Goal: Task Accomplishment & Management: Complete application form

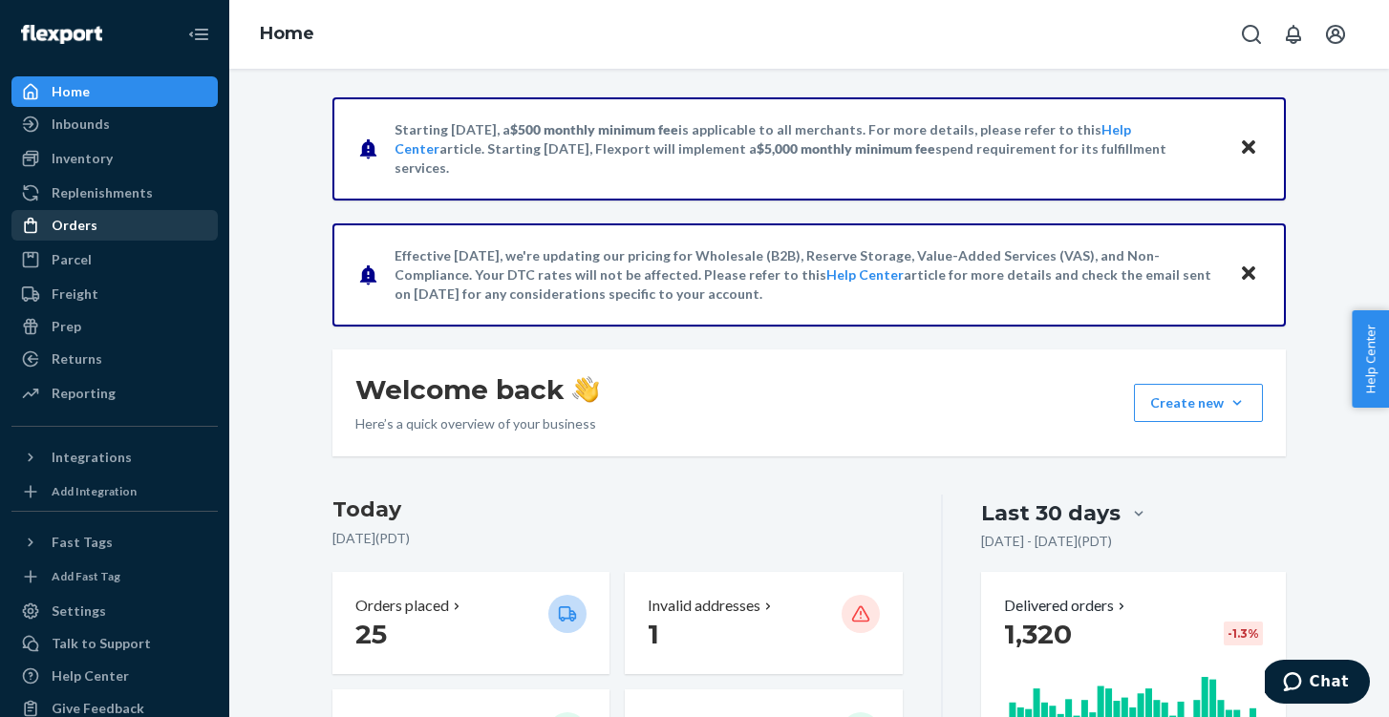
click at [127, 233] on div "Orders" at bounding box center [114, 225] width 202 height 27
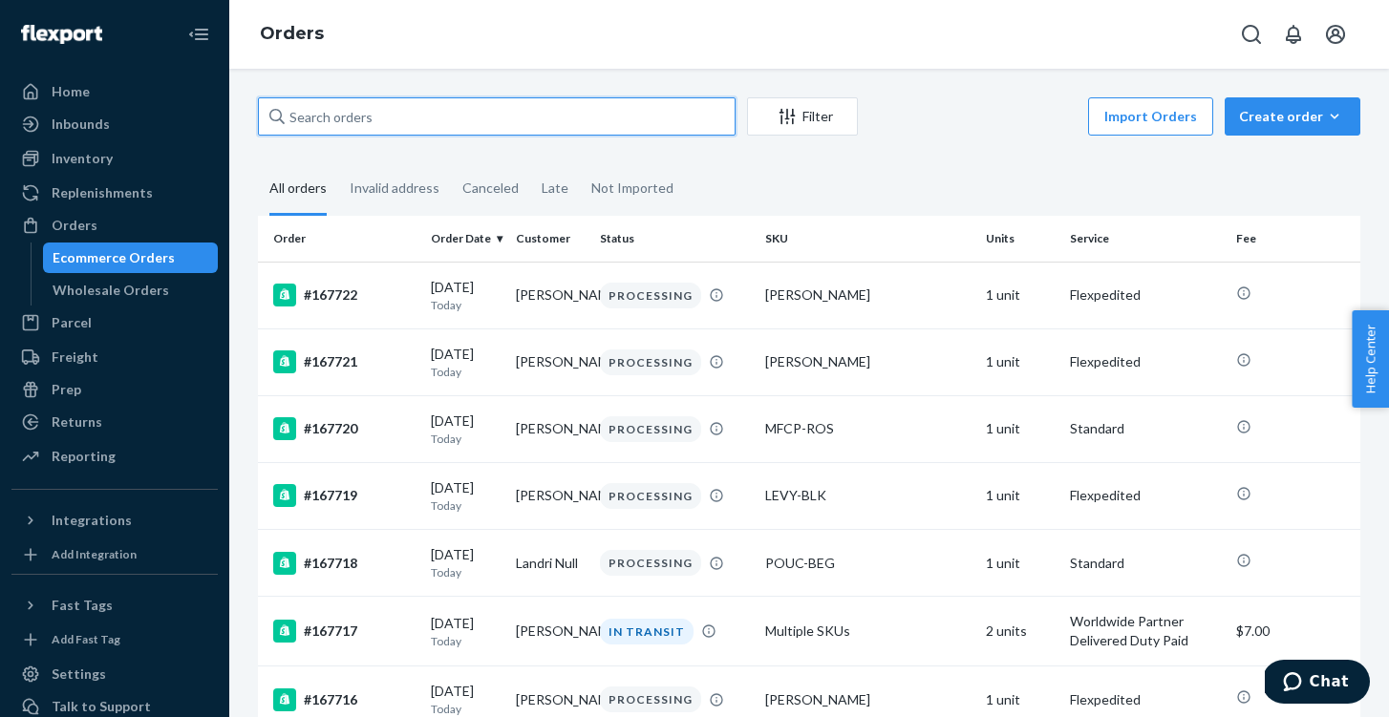
click at [525, 112] on input "text" at bounding box center [496, 116] width 477 height 38
paste input "167478"
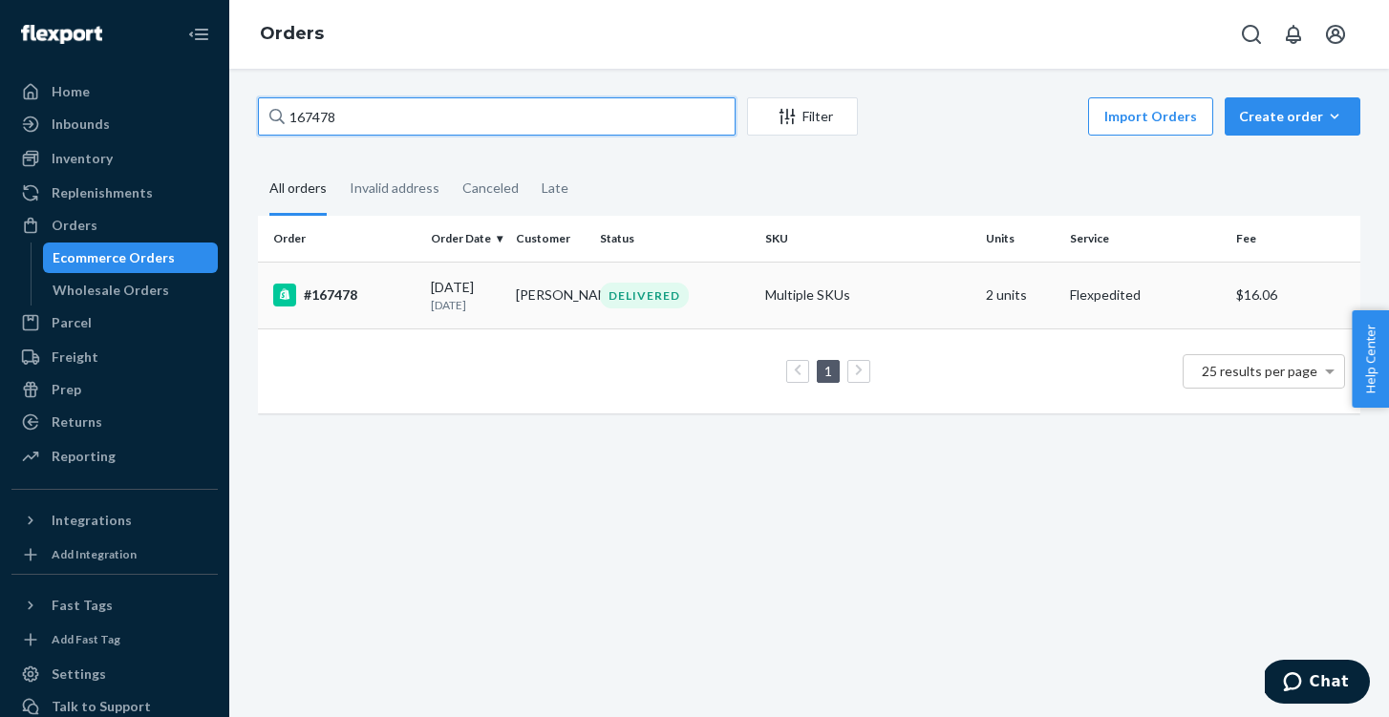
type input "167478"
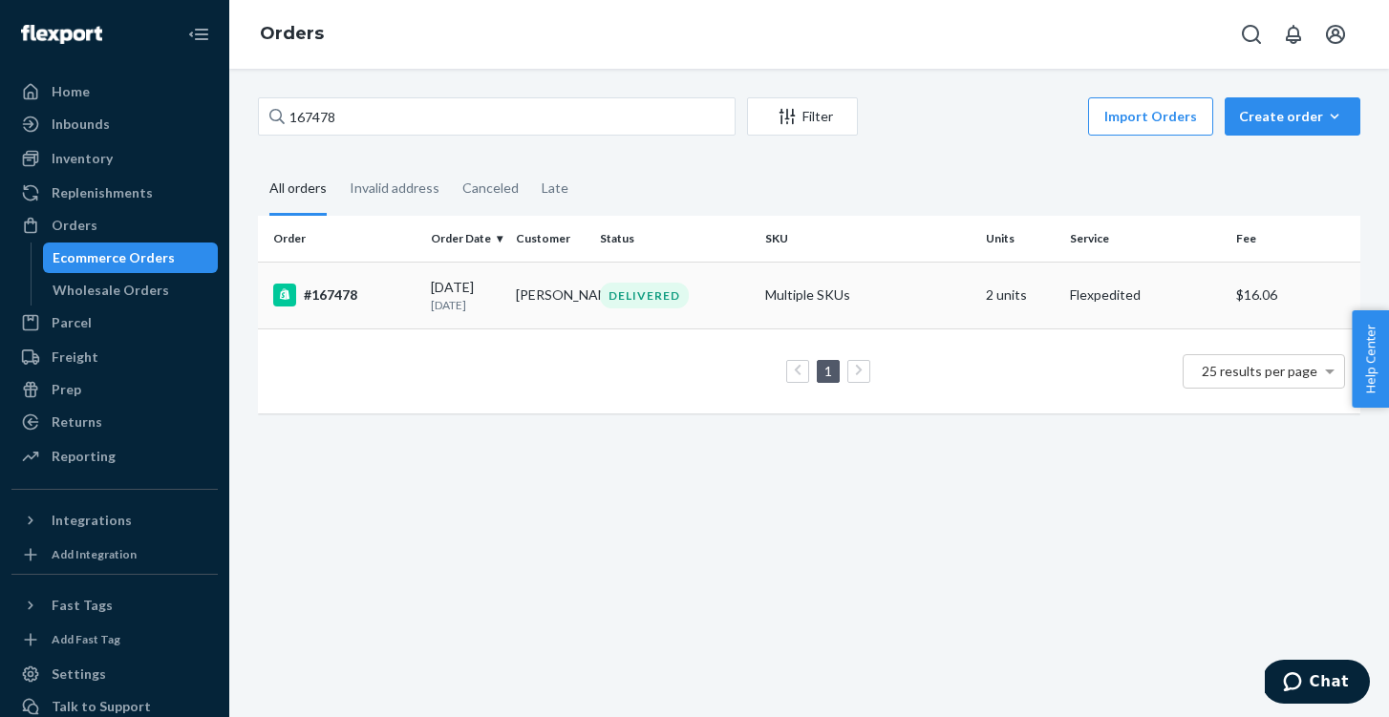
click at [352, 304] on div "#167478" at bounding box center [344, 295] width 142 height 23
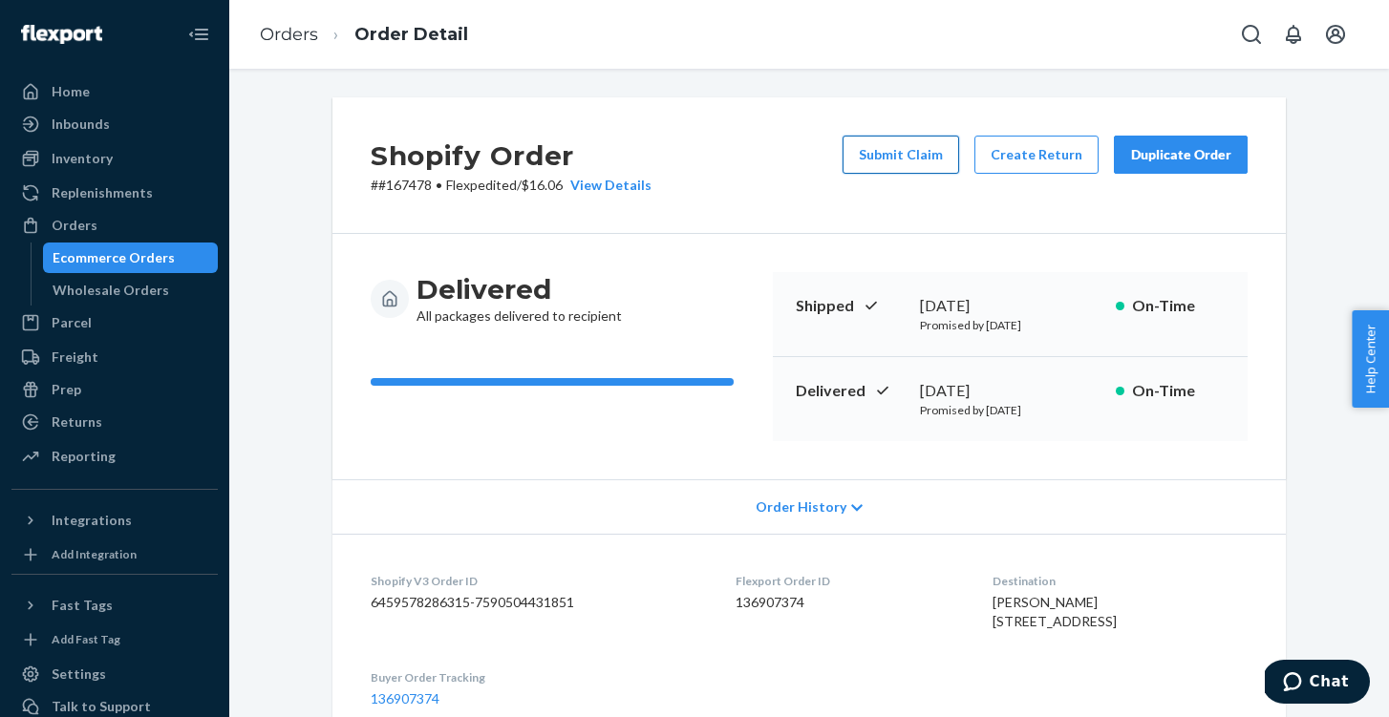
click at [909, 162] on button "Submit Claim" at bounding box center [900, 155] width 117 height 38
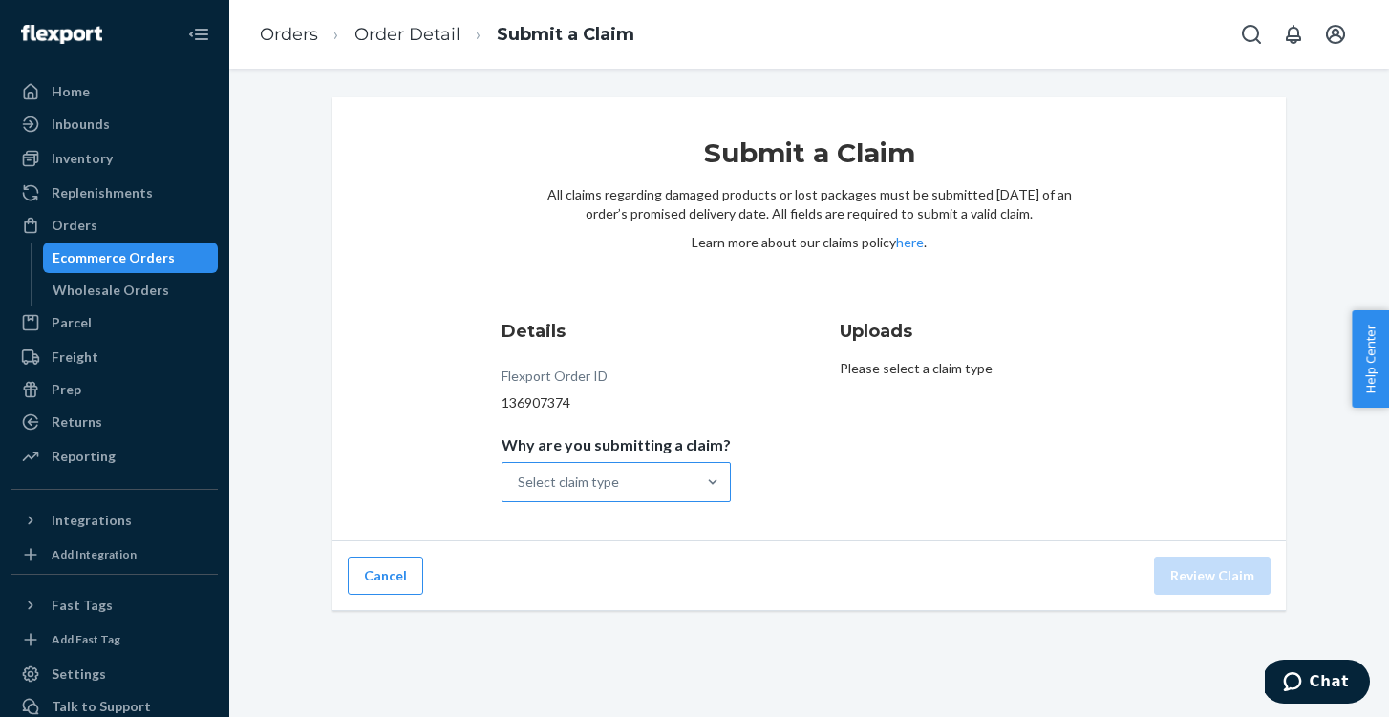
click at [638, 500] on div "Select claim type" at bounding box center [598, 482] width 193 height 38
click at [520, 492] on input "Why are you submitting a claim? Select claim type" at bounding box center [519, 482] width 2 height 19
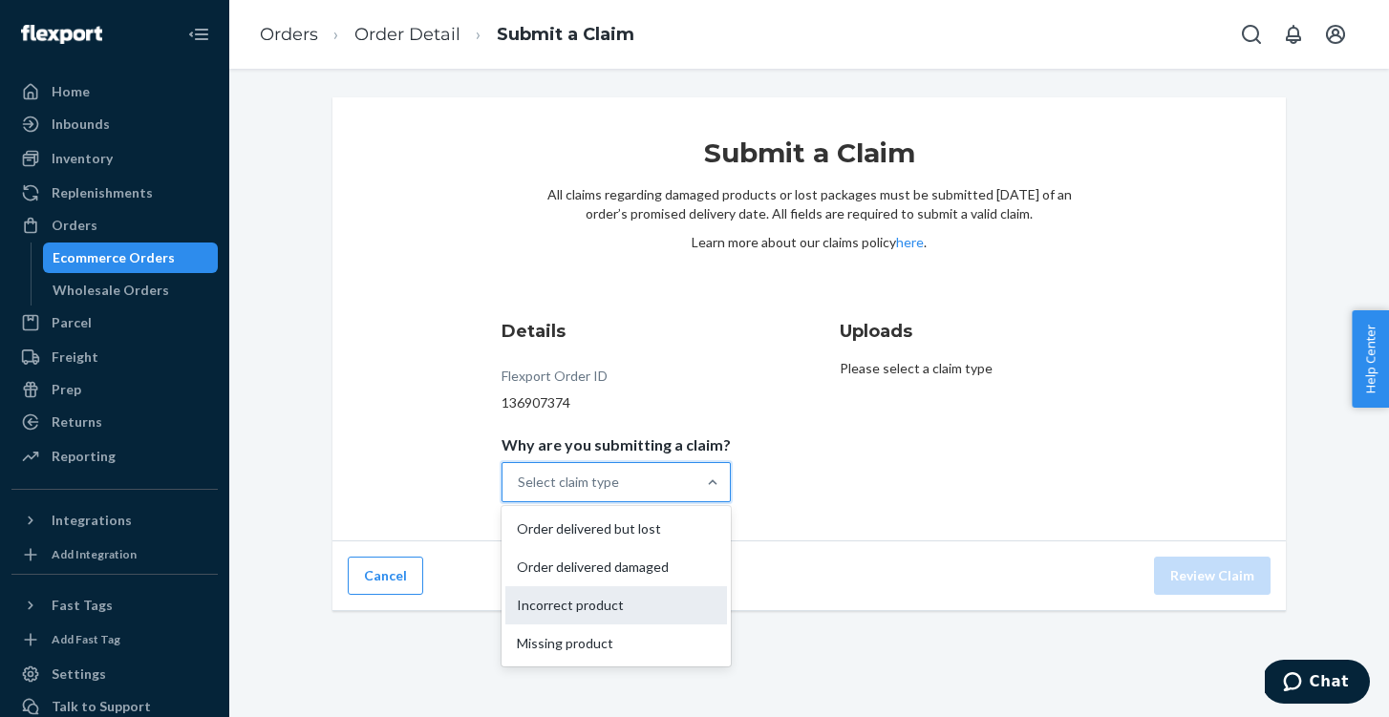
click at [607, 605] on div "Incorrect product" at bounding box center [616, 605] width 222 height 38
click at [520, 492] on input "Why are you submitting a claim? option Incorrect product focused, 3 of 4. 4 res…" at bounding box center [519, 482] width 2 height 19
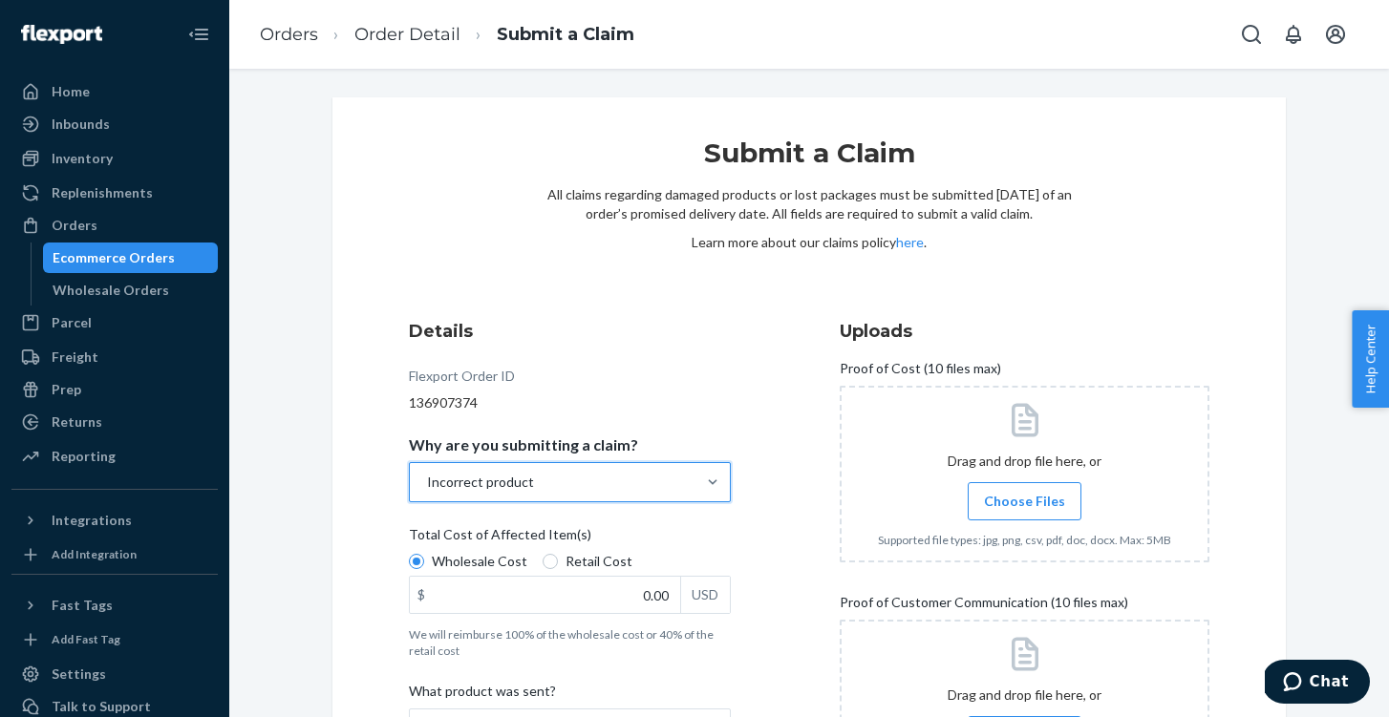
click at [554, 554] on label "Retail Cost" at bounding box center [587, 561] width 90 height 19
click at [554, 554] on input "Retail Cost" at bounding box center [549, 561] width 15 height 15
radio input "true"
radio input "false"
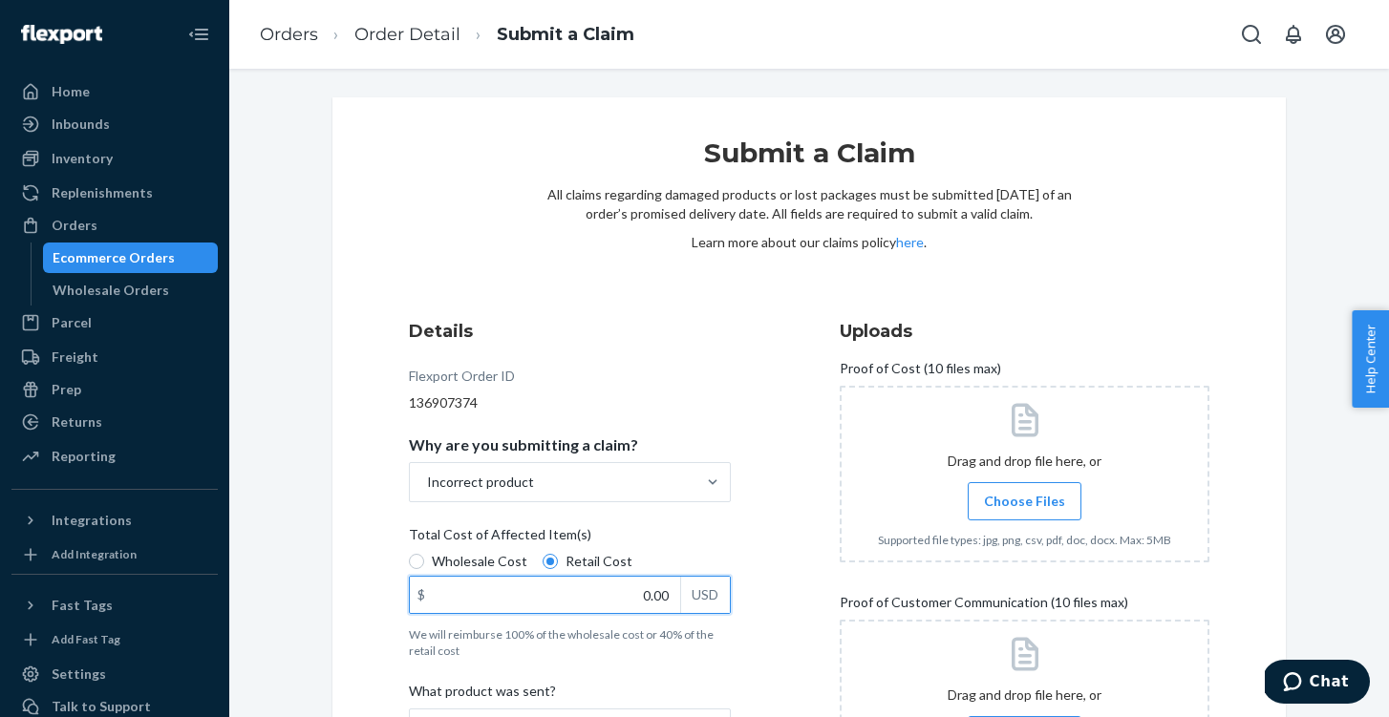
drag, startPoint x: 620, startPoint y: 587, endPoint x: 720, endPoint y: 586, distance: 100.3
click at [720, 586] on div "$ 0.00 USD" at bounding box center [570, 595] width 322 height 38
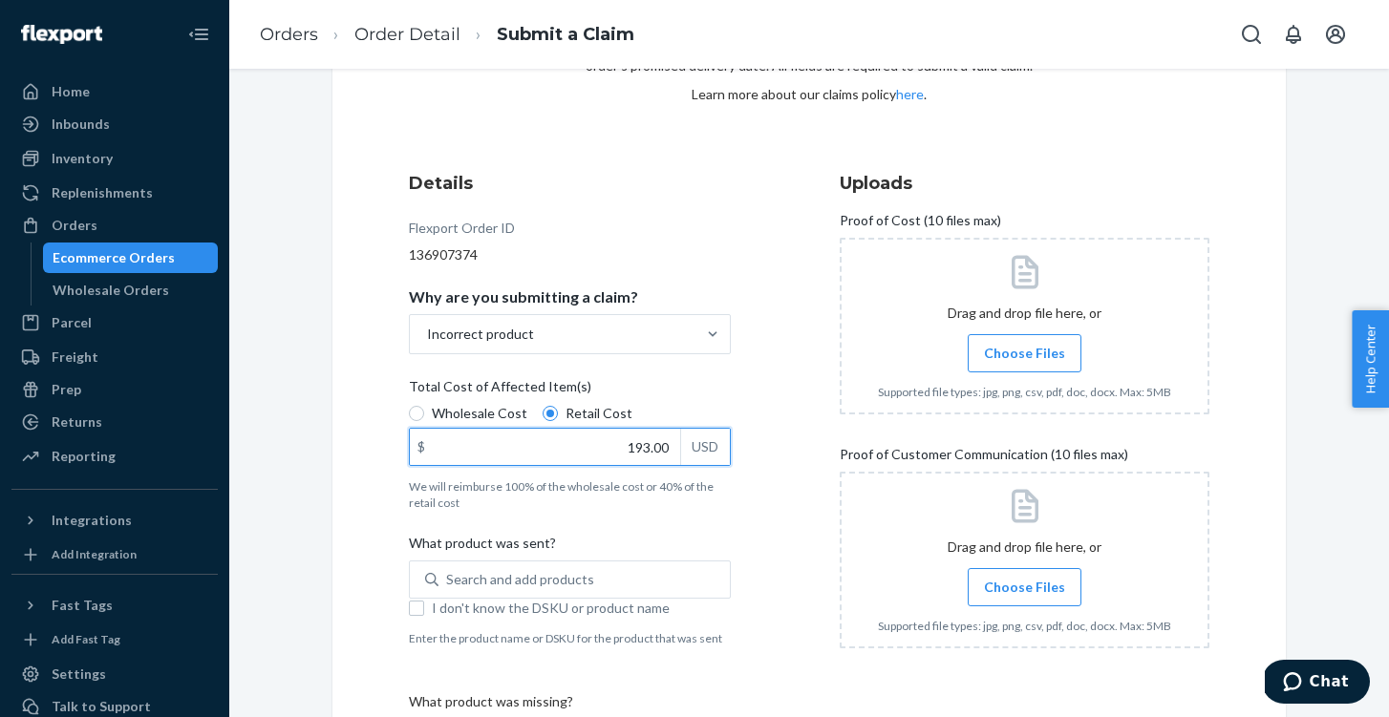
scroll to position [163, 0]
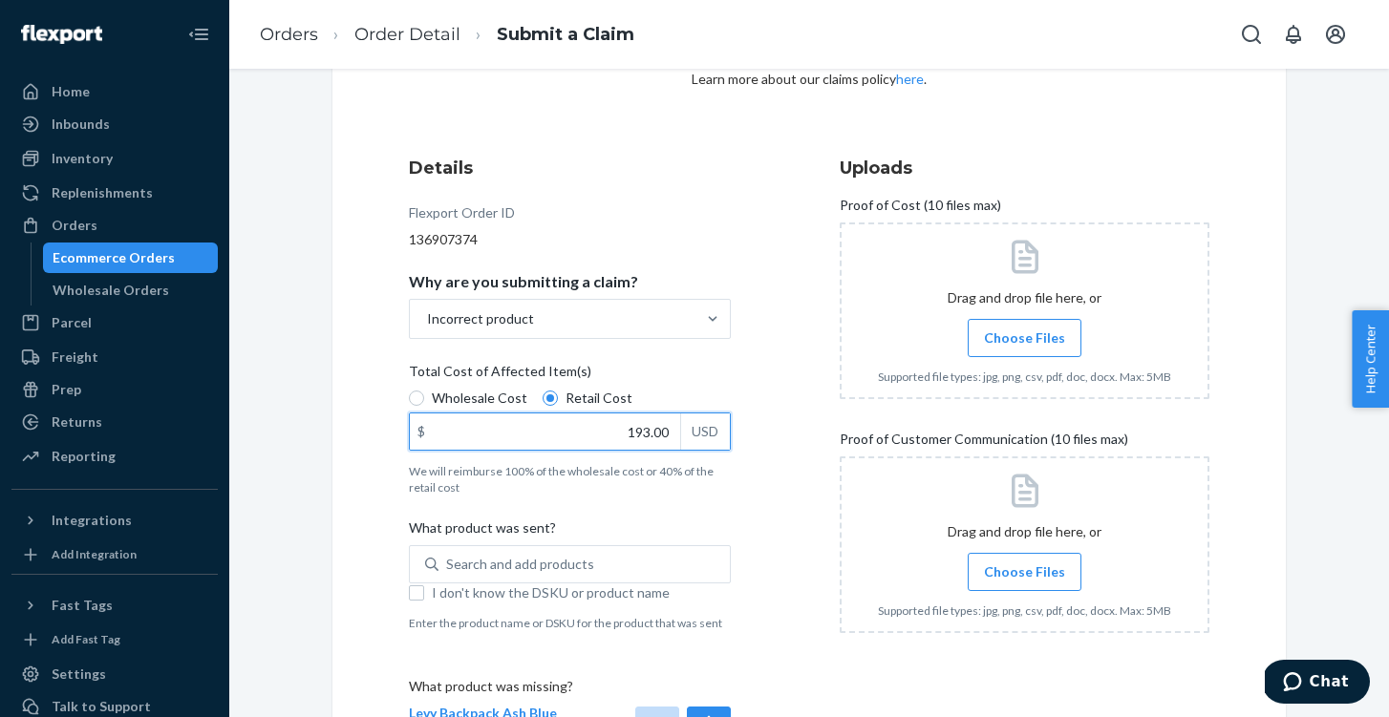
type input "193.00"
click at [427, 595] on label "I don't know the DSKU or product name" at bounding box center [570, 592] width 322 height 19
click at [424, 595] on input "I don't know the DSKU or product name" at bounding box center [416, 592] width 15 height 15
checkbox input "true"
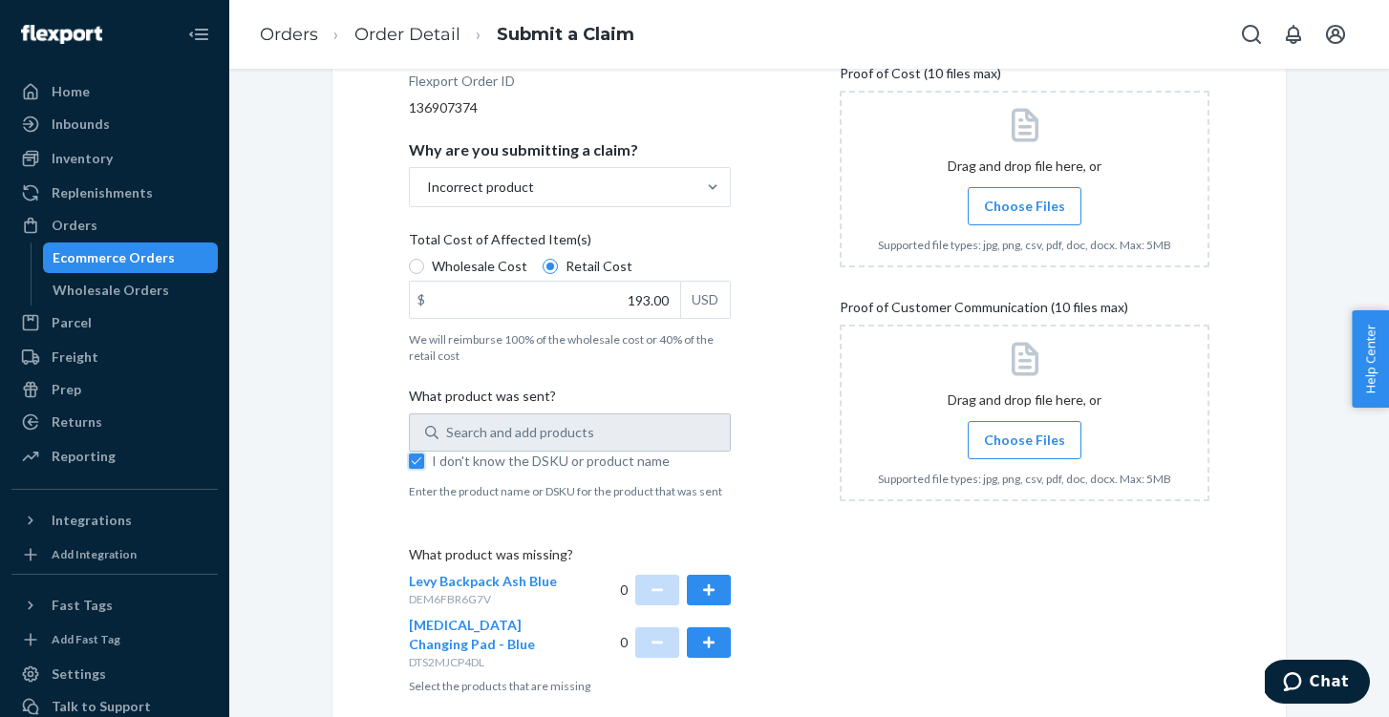
scroll to position [381, 0]
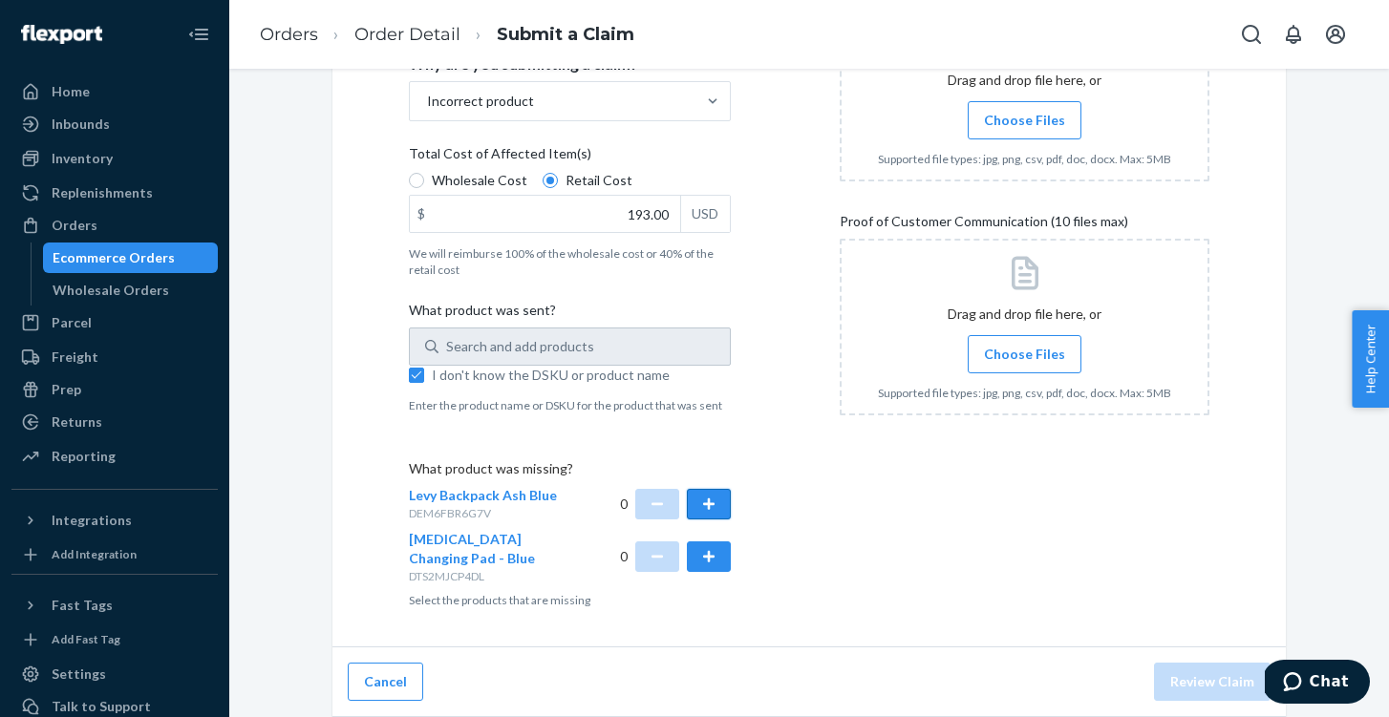
click at [730, 501] on button "button" at bounding box center [709, 504] width 44 height 31
click at [719, 562] on button "button" at bounding box center [709, 556] width 44 height 31
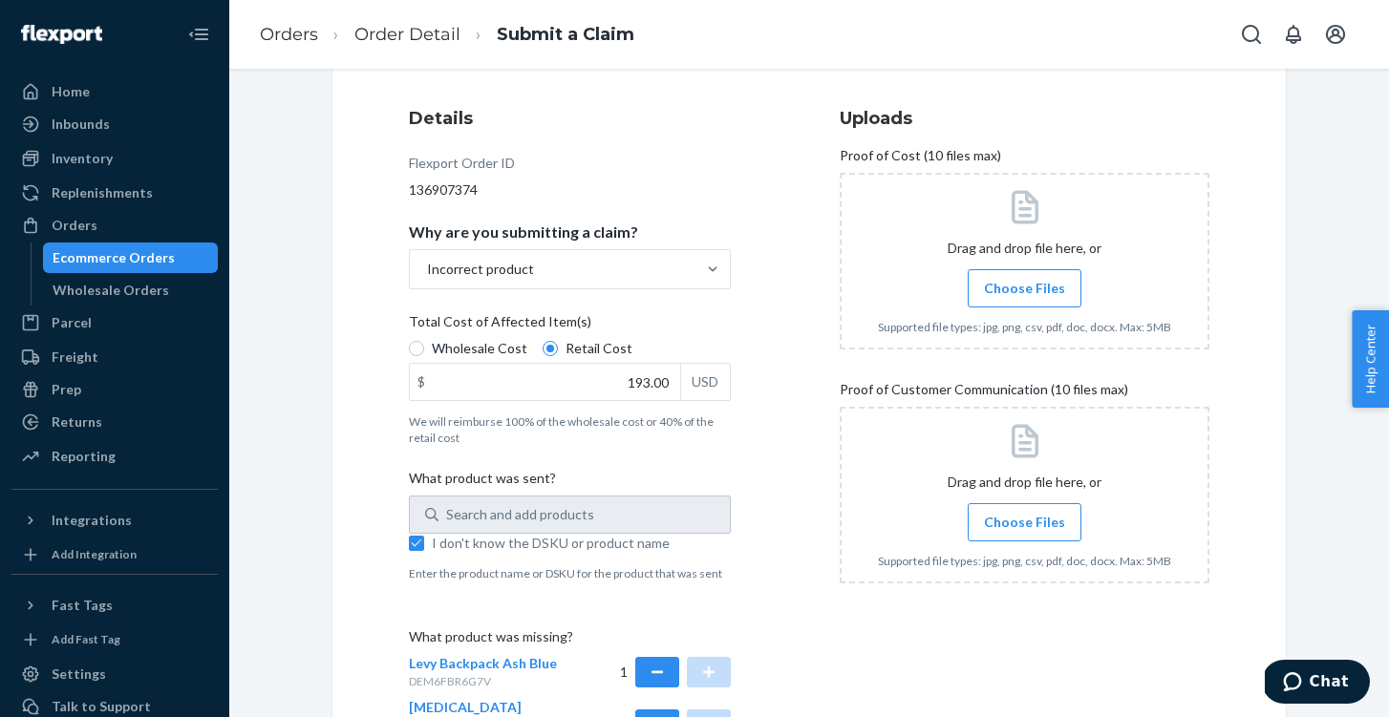
scroll to position [99, 0]
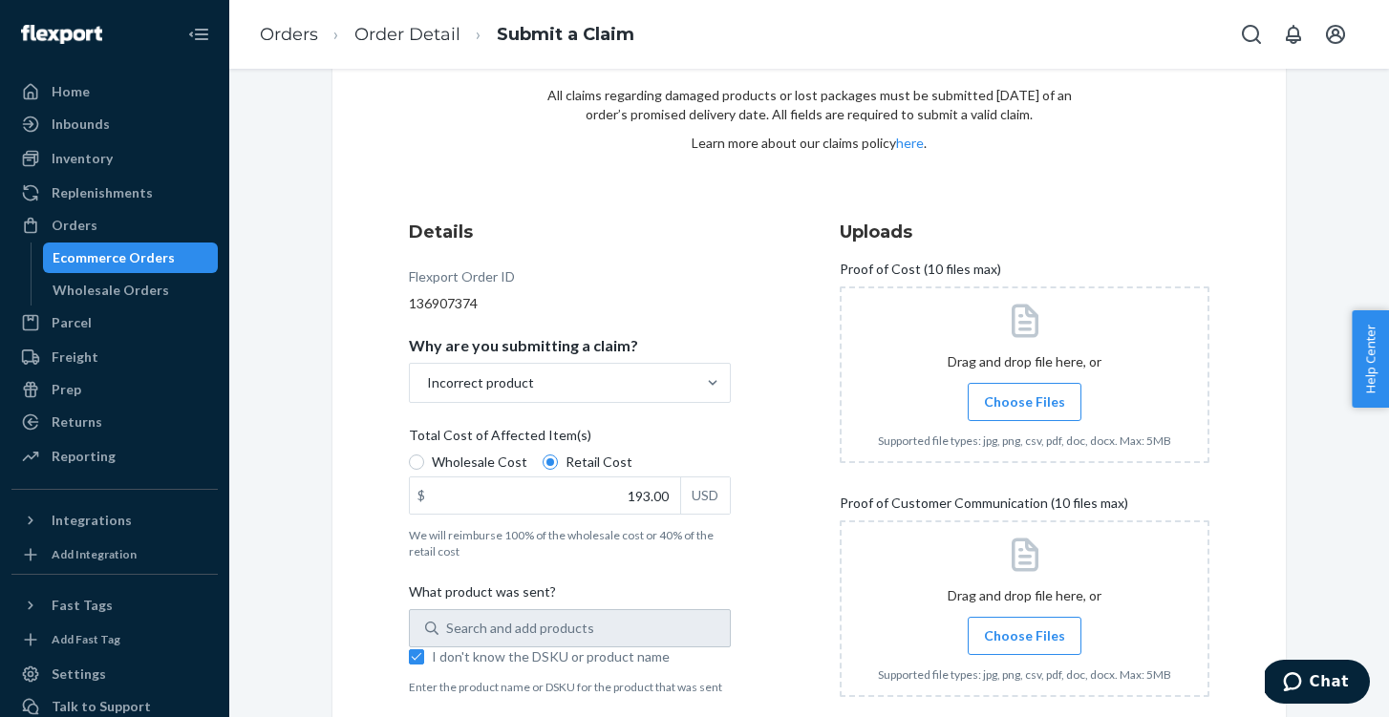
click at [1040, 407] on span "Choose Files" at bounding box center [1024, 401] width 81 height 19
click at [1025, 407] on input "Choose Files" at bounding box center [1024, 402] width 1 height 21
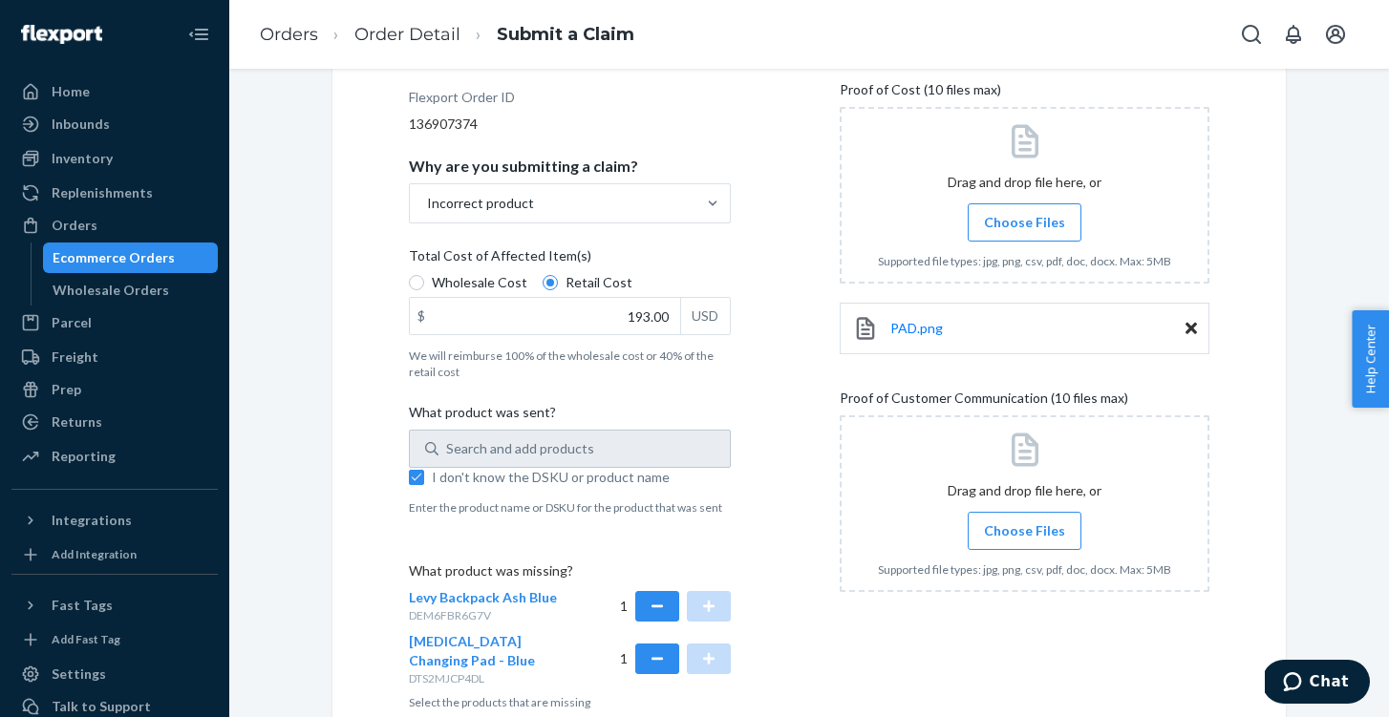
scroll to position [370, 0]
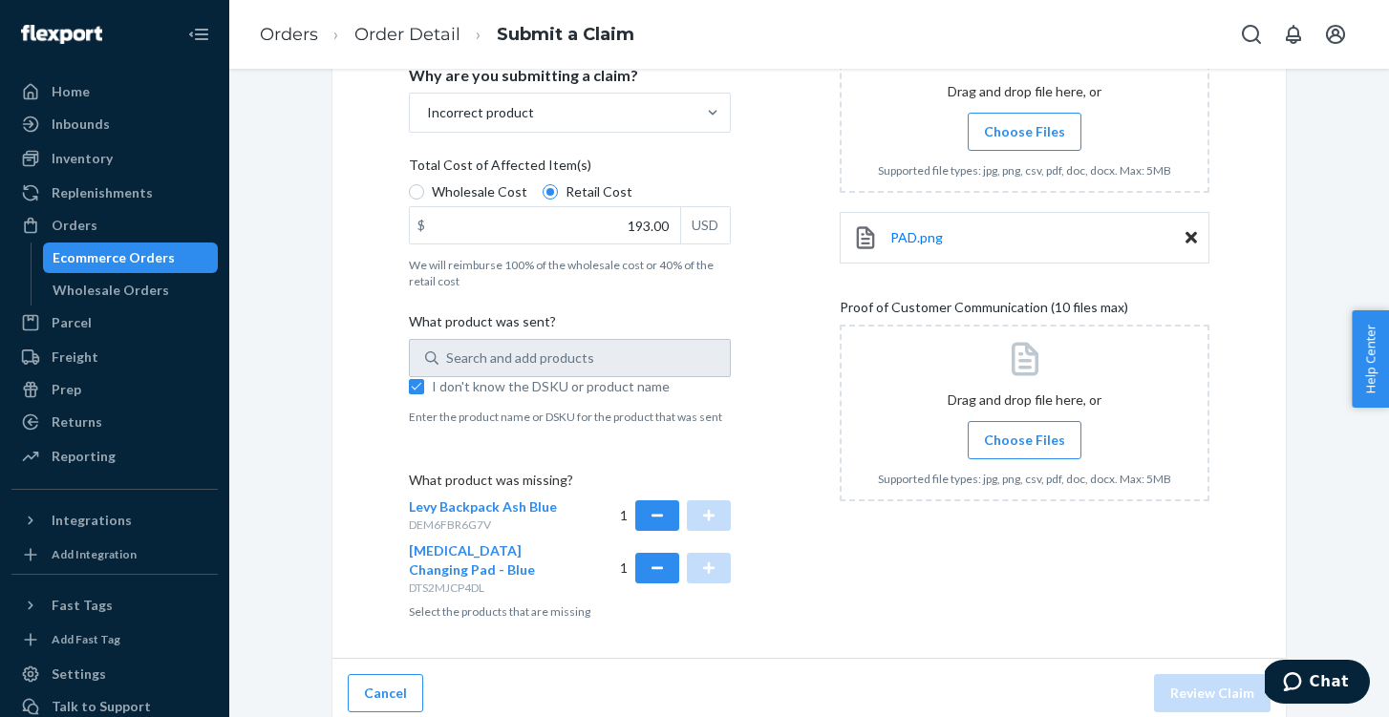
click at [1025, 423] on label "Choose Files" at bounding box center [1024, 440] width 114 height 38
click at [1025, 430] on input "Choose Files" at bounding box center [1024, 440] width 1 height 21
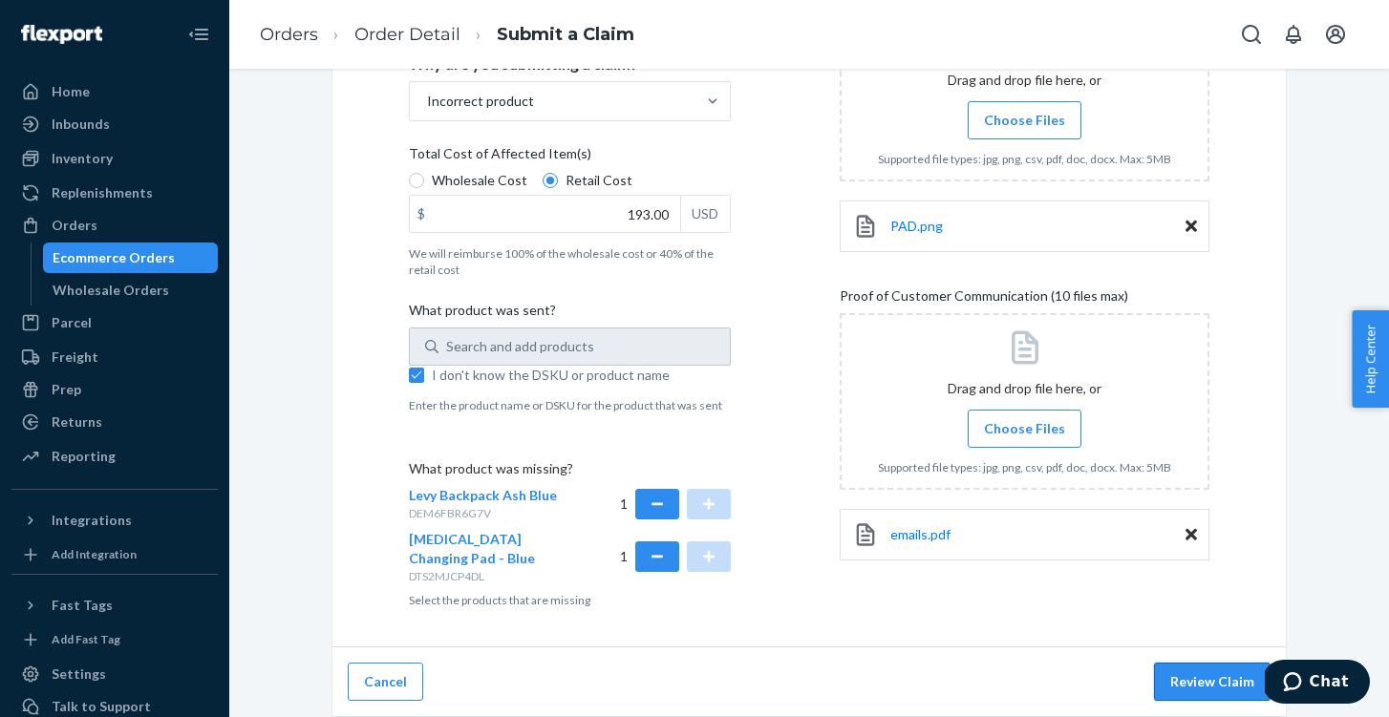
click at [1170, 683] on button "Review Claim" at bounding box center [1212, 682] width 117 height 38
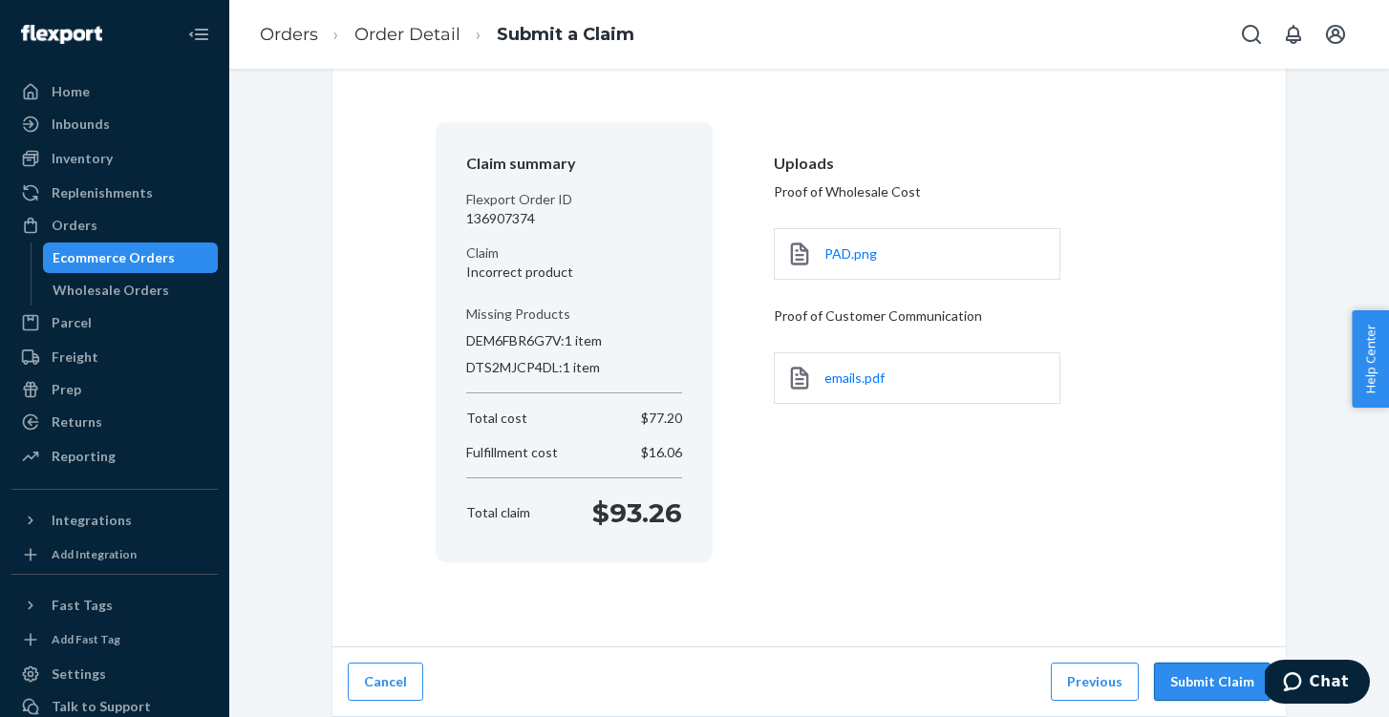
click at [1215, 678] on button "Submit Claim" at bounding box center [1212, 682] width 117 height 38
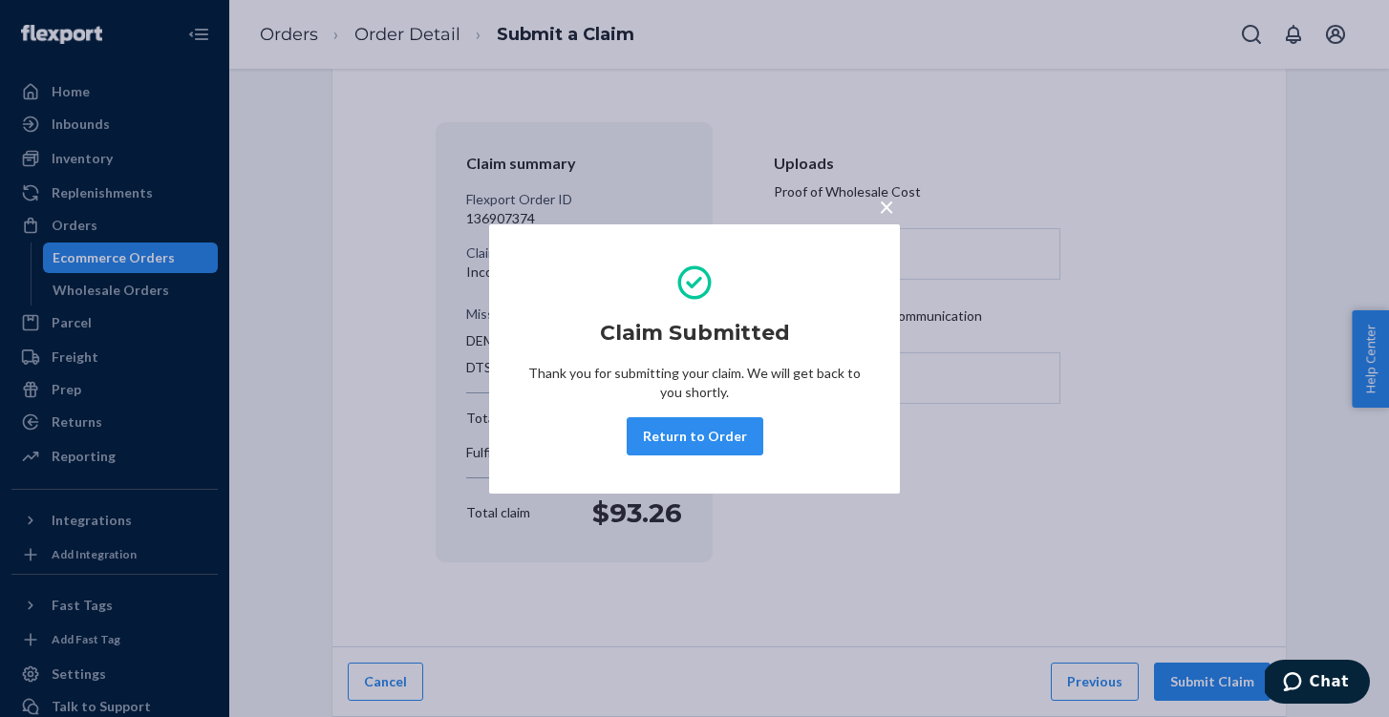
click at [881, 203] on span "×" at bounding box center [886, 206] width 15 height 32
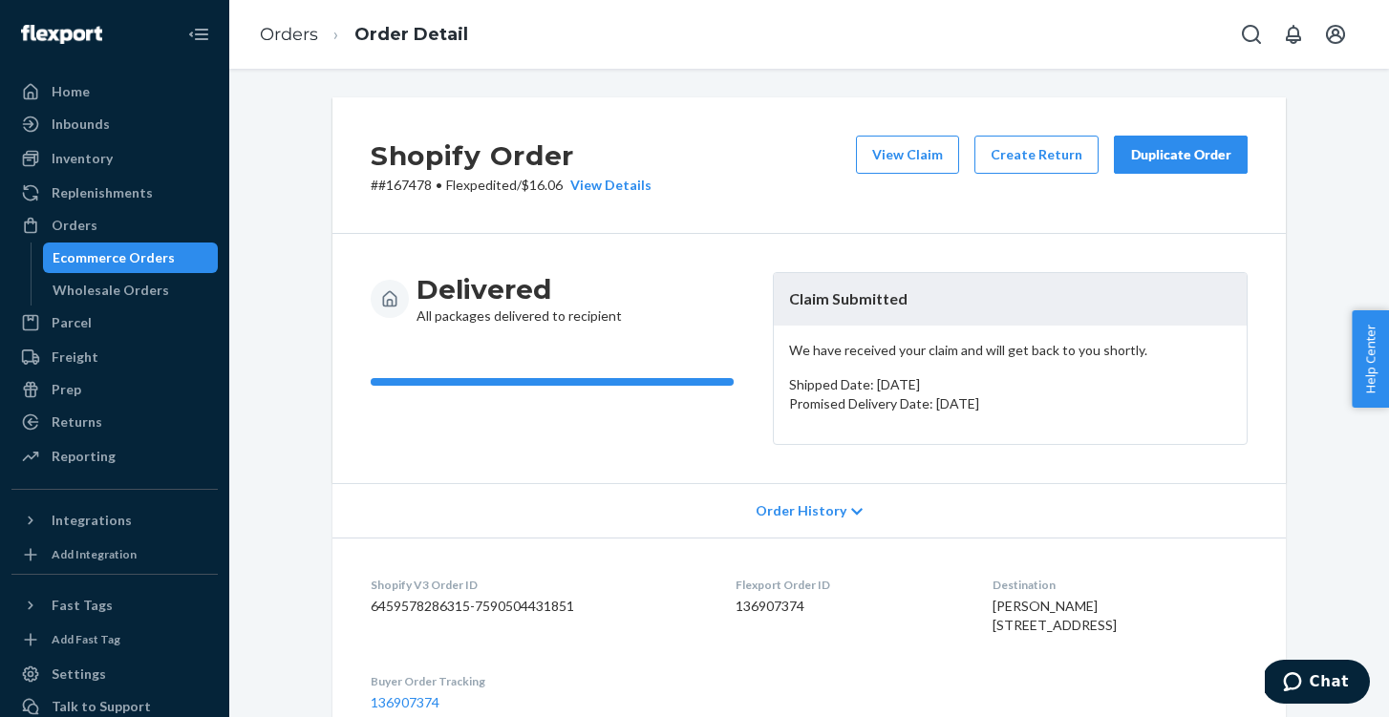
click at [164, 267] on div "Ecommerce Orders" at bounding box center [131, 257] width 172 height 27
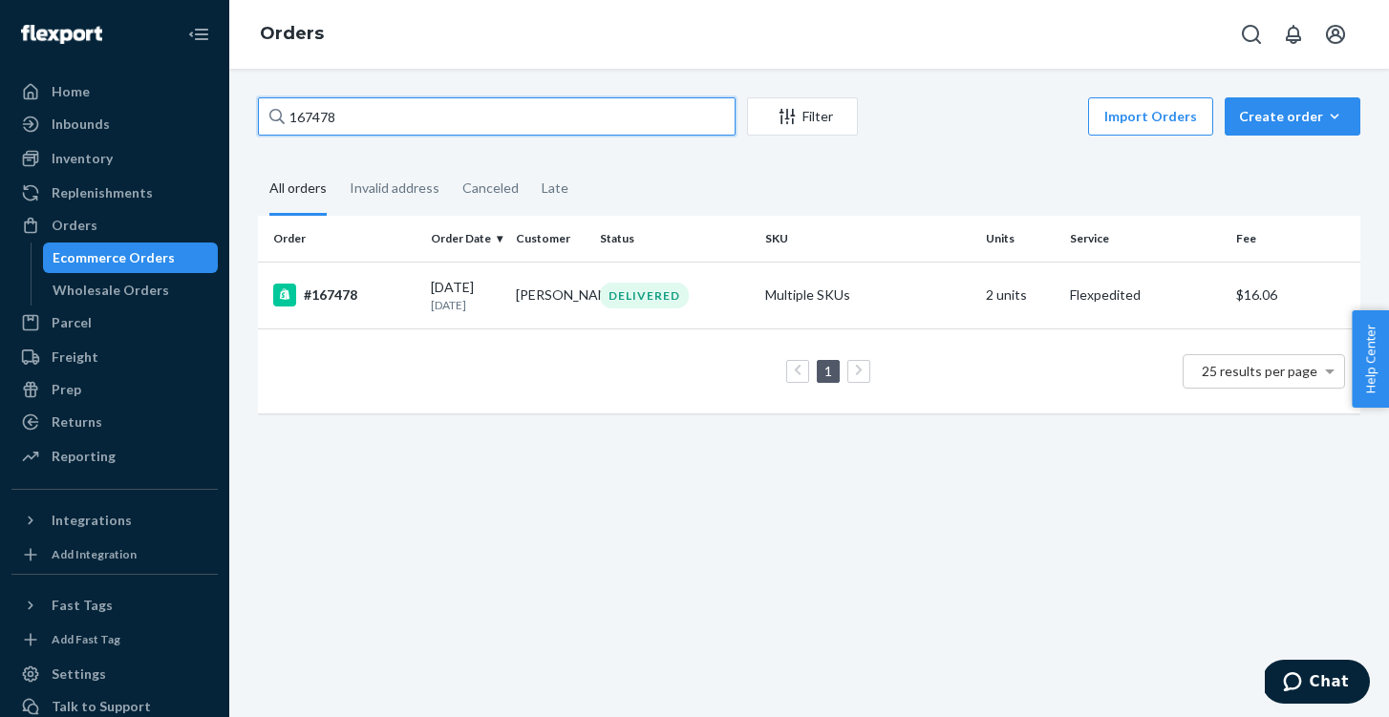
drag, startPoint x: 418, startPoint y: 113, endPoint x: 247, endPoint y: 95, distance: 171.8
click at [247, 95] on div "167478 Filter Import Orders Create order Ecommerce order Removal order All orde…" at bounding box center [808, 393] width 1159 height 648
paste input "592"
type input "167592"
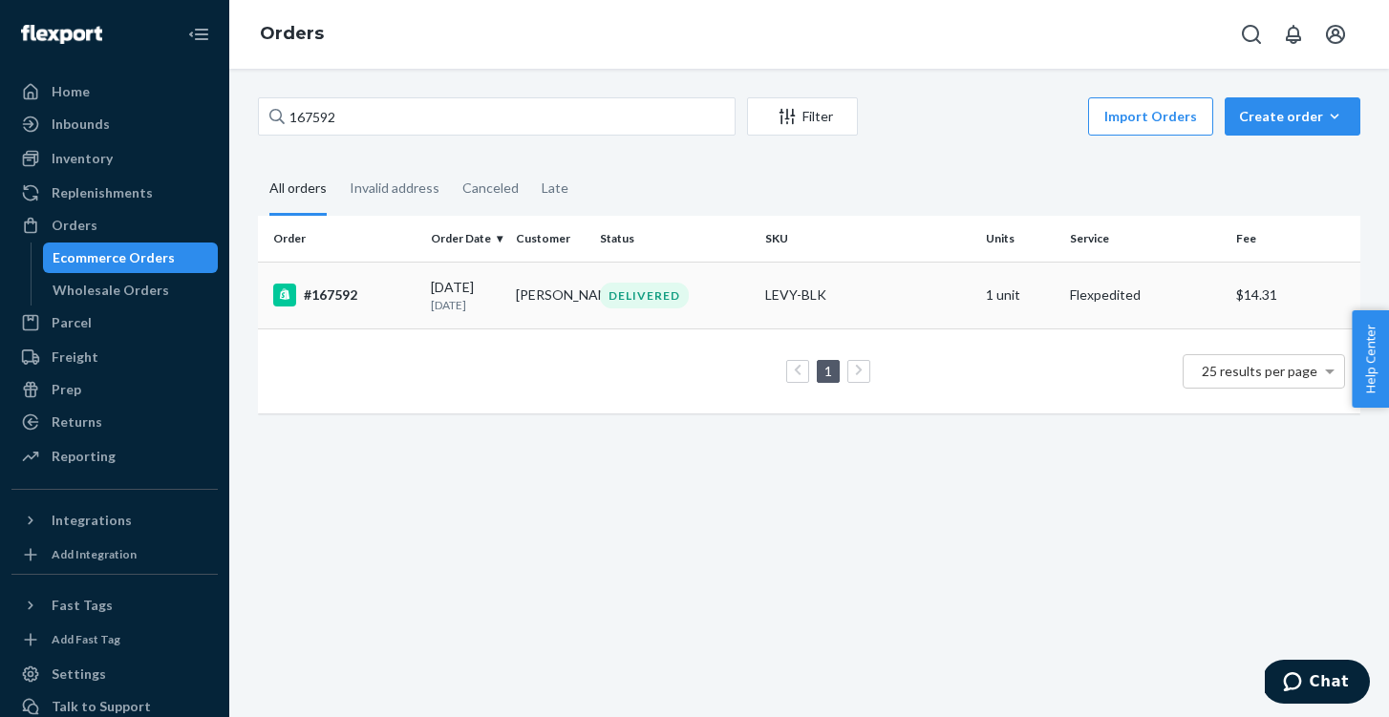
click at [326, 313] on td "#167592" at bounding box center [340, 295] width 165 height 67
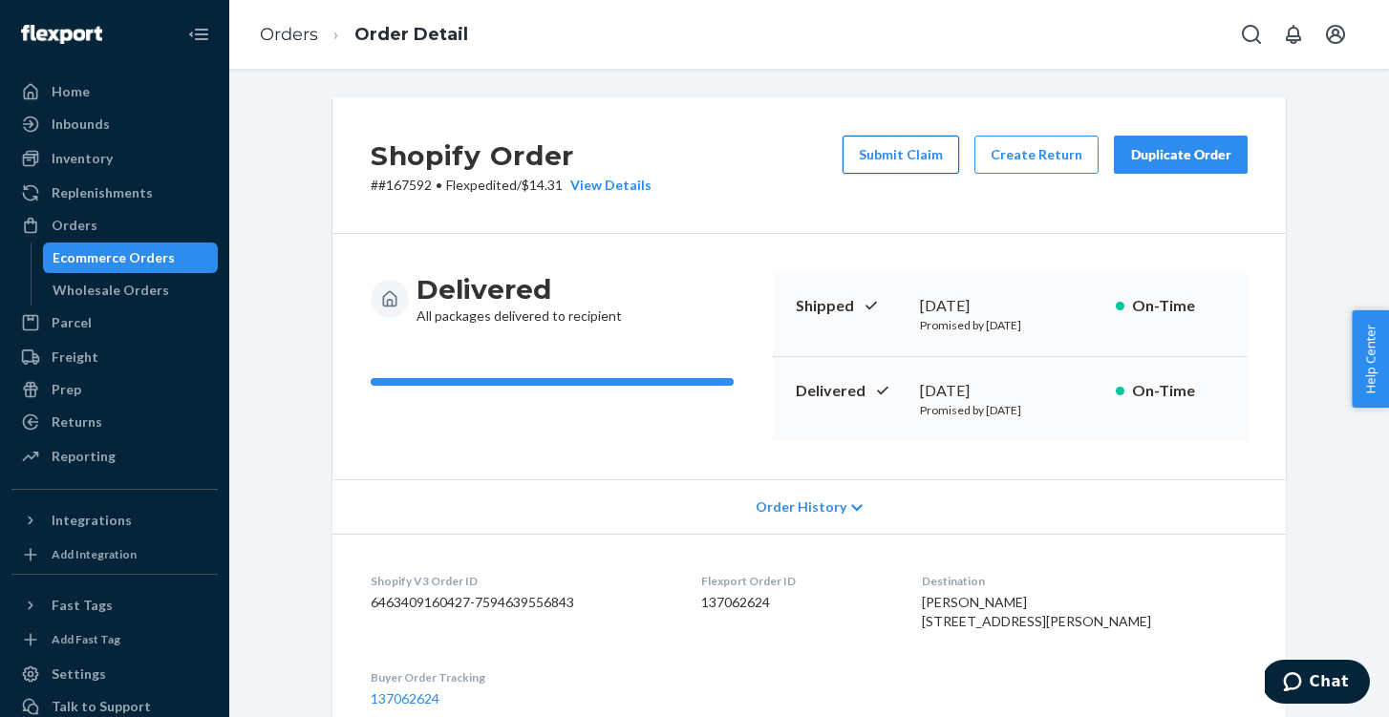
click at [891, 163] on button "Submit Claim" at bounding box center [900, 155] width 117 height 38
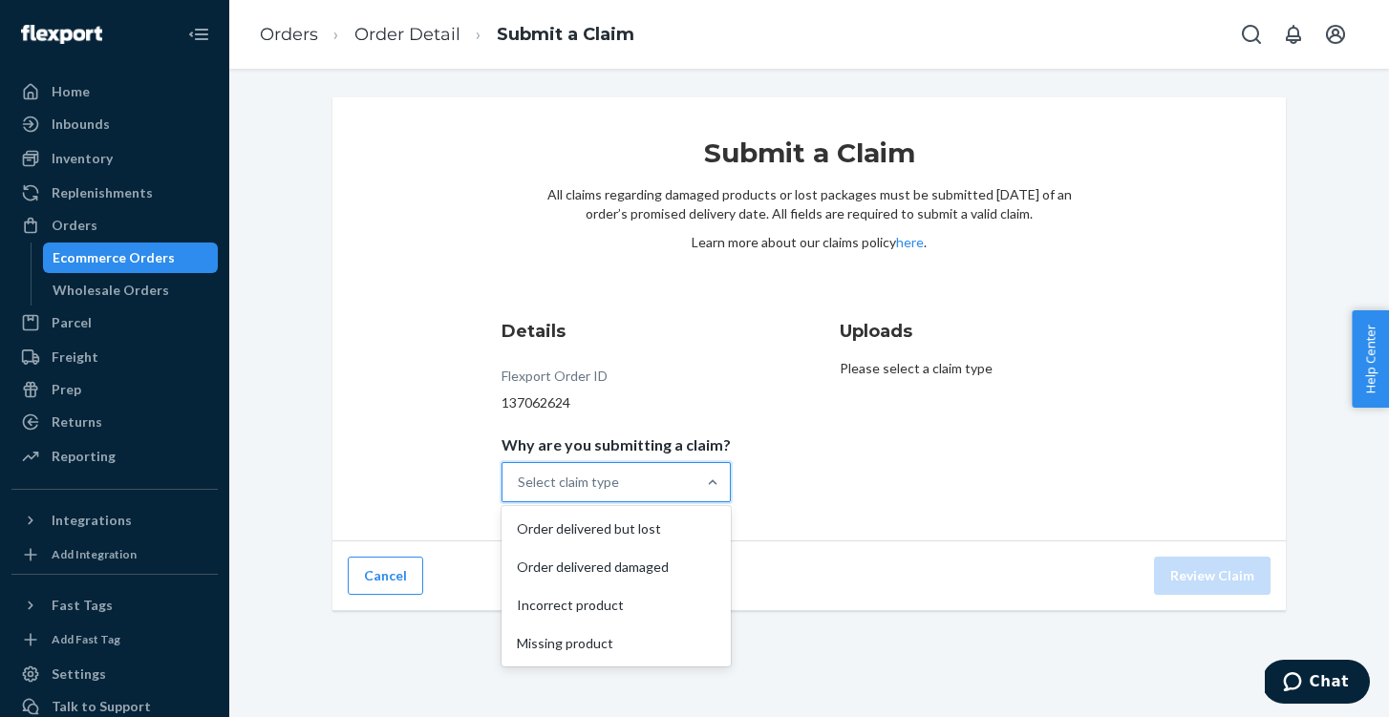
click at [708, 495] on div at bounding box center [712, 482] width 34 height 38
click at [520, 492] on input "Why are you submitting a claim? option Order delivered but lost focused, 1 of 4…" at bounding box center [519, 482] width 2 height 19
click at [672, 597] on div "Incorrect product" at bounding box center [616, 605] width 222 height 38
click at [520, 492] on input "Why are you submitting a claim? option Incorrect product focused, 3 of 4. 4 res…" at bounding box center [519, 482] width 2 height 19
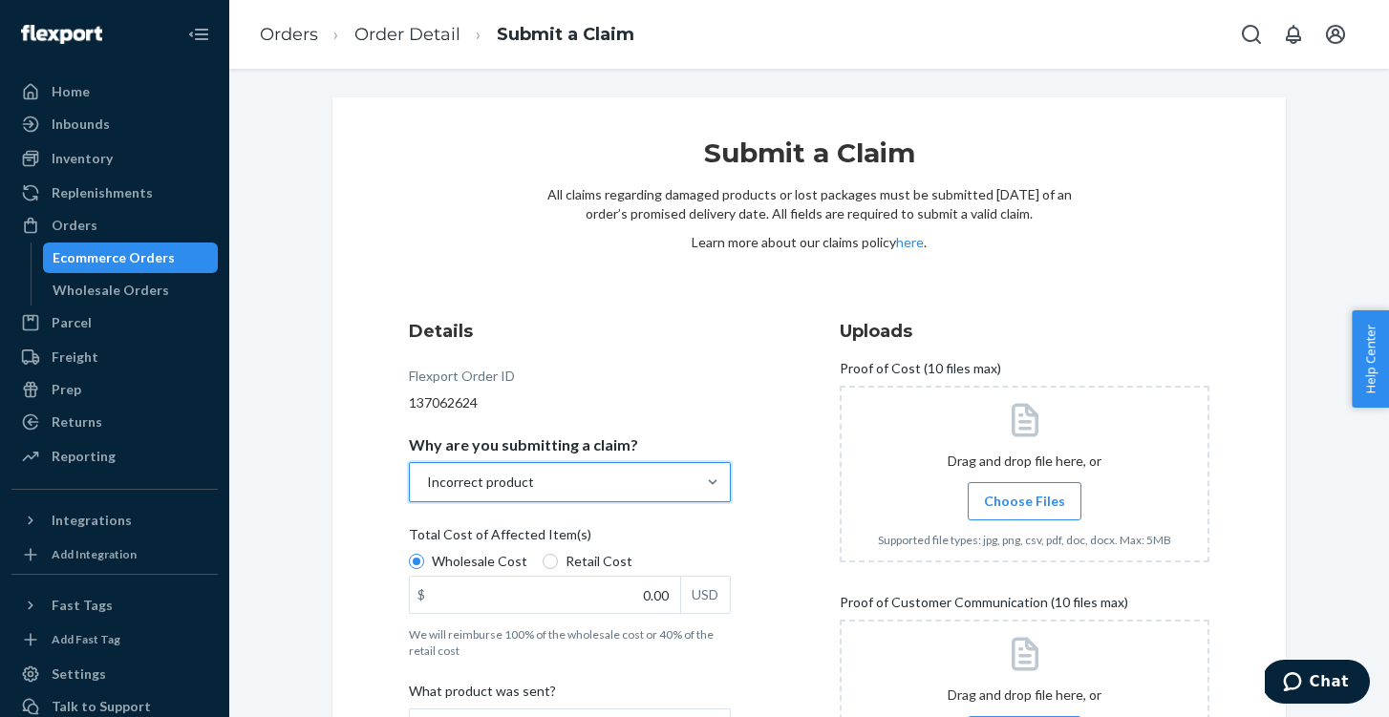
click at [565, 559] on span "Retail Cost" at bounding box center [598, 561] width 67 height 19
click at [558, 559] on input "Retail Cost" at bounding box center [549, 561] width 15 height 15
radio input "true"
radio input "false"
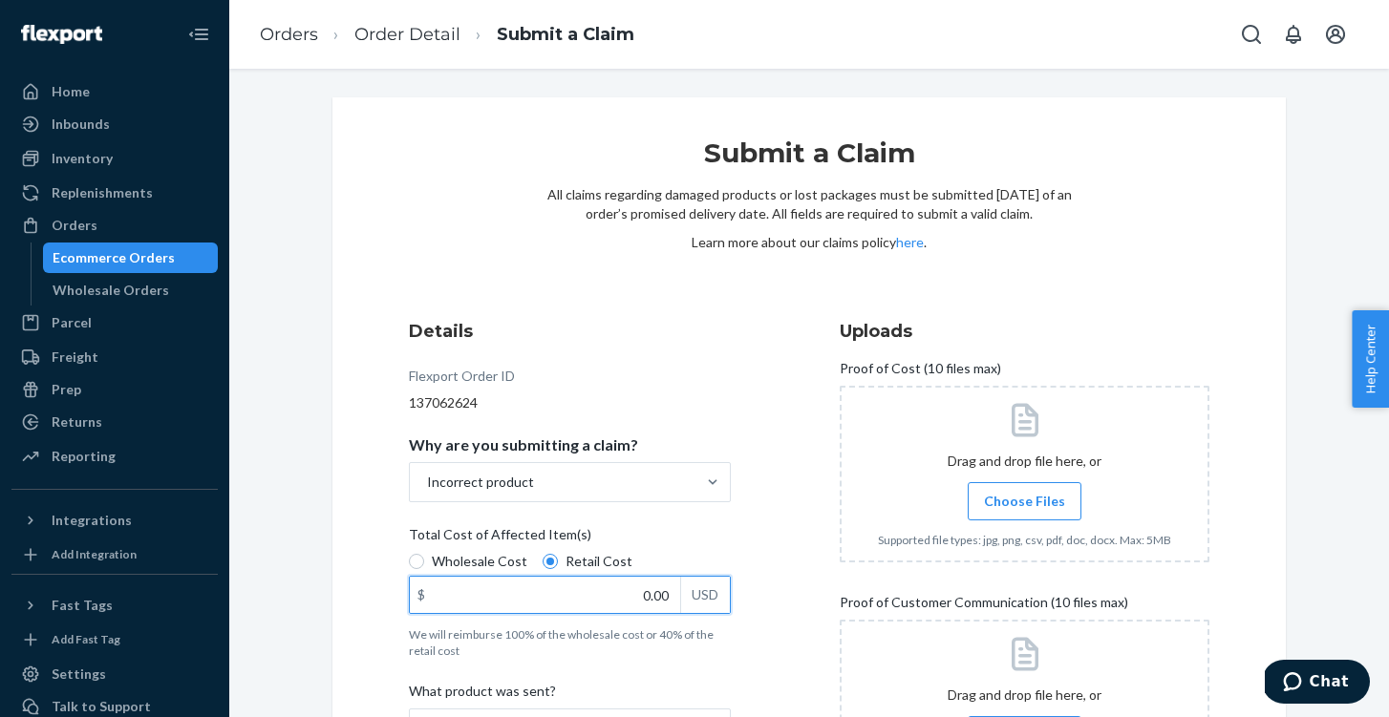
drag, startPoint x: 630, startPoint y: 590, endPoint x: 722, endPoint y: 594, distance: 91.8
click at [705, 593] on div "$ 0.00 USD" at bounding box center [570, 595] width 322 height 38
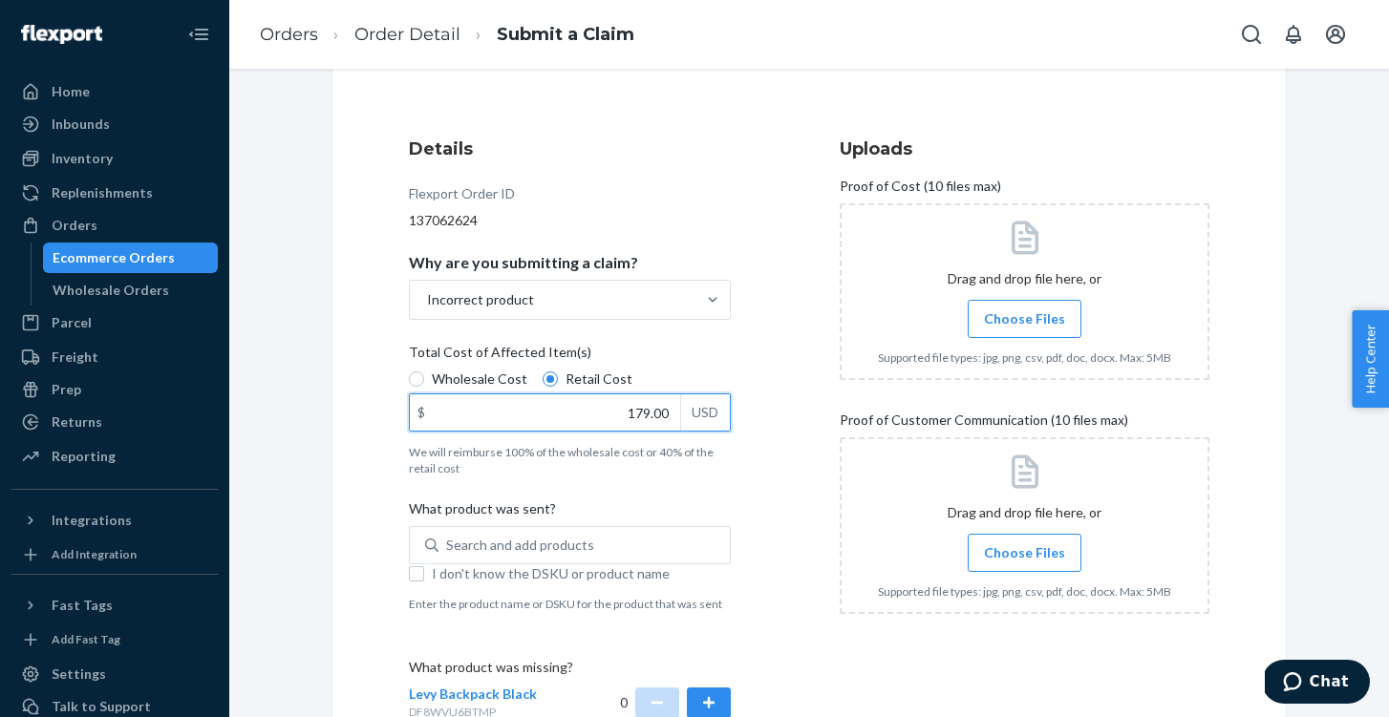
scroll to position [195, 0]
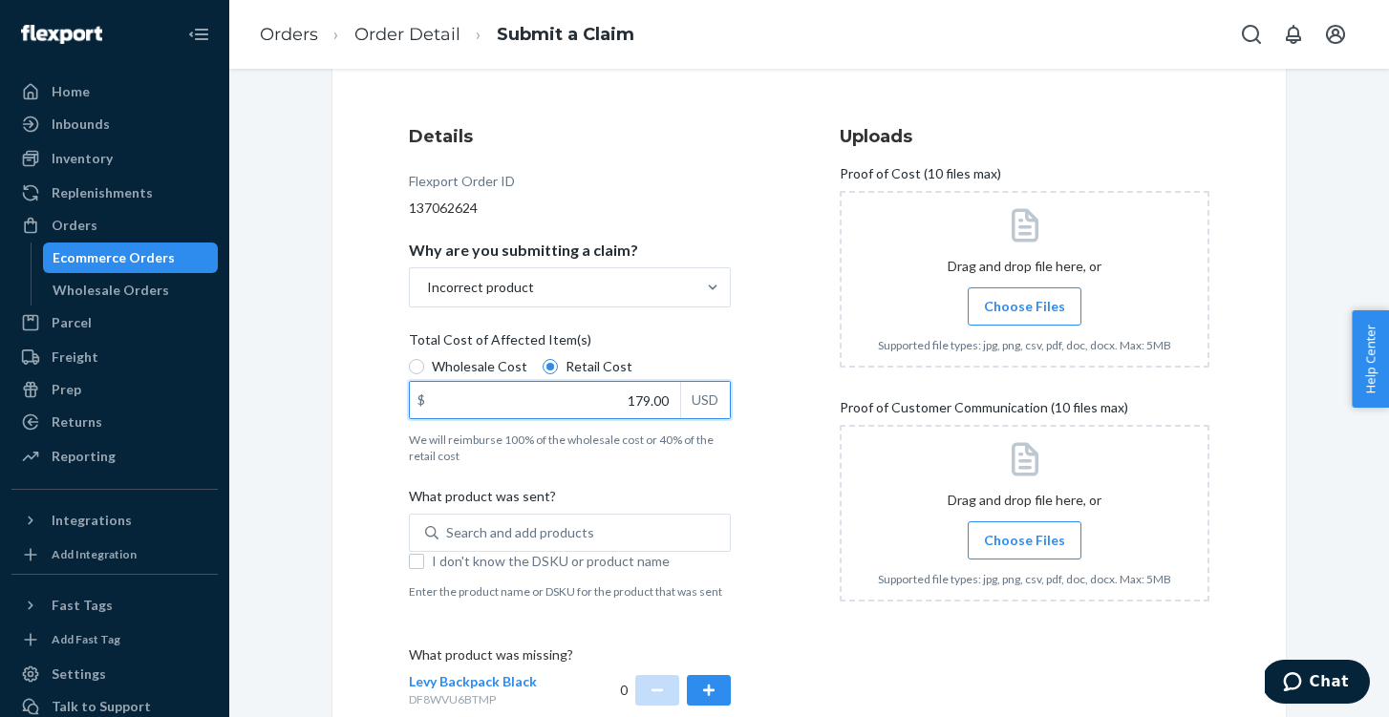
type input "179.00"
click at [432, 567] on span "I don't know the DSKU or product name" at bounding box center [581, 561] width 299 height 19
click at [424, 567] on input "I don't know the DSKU or product name" at bounding box center [416, 561] width 15 height 15
checkbox input "true"
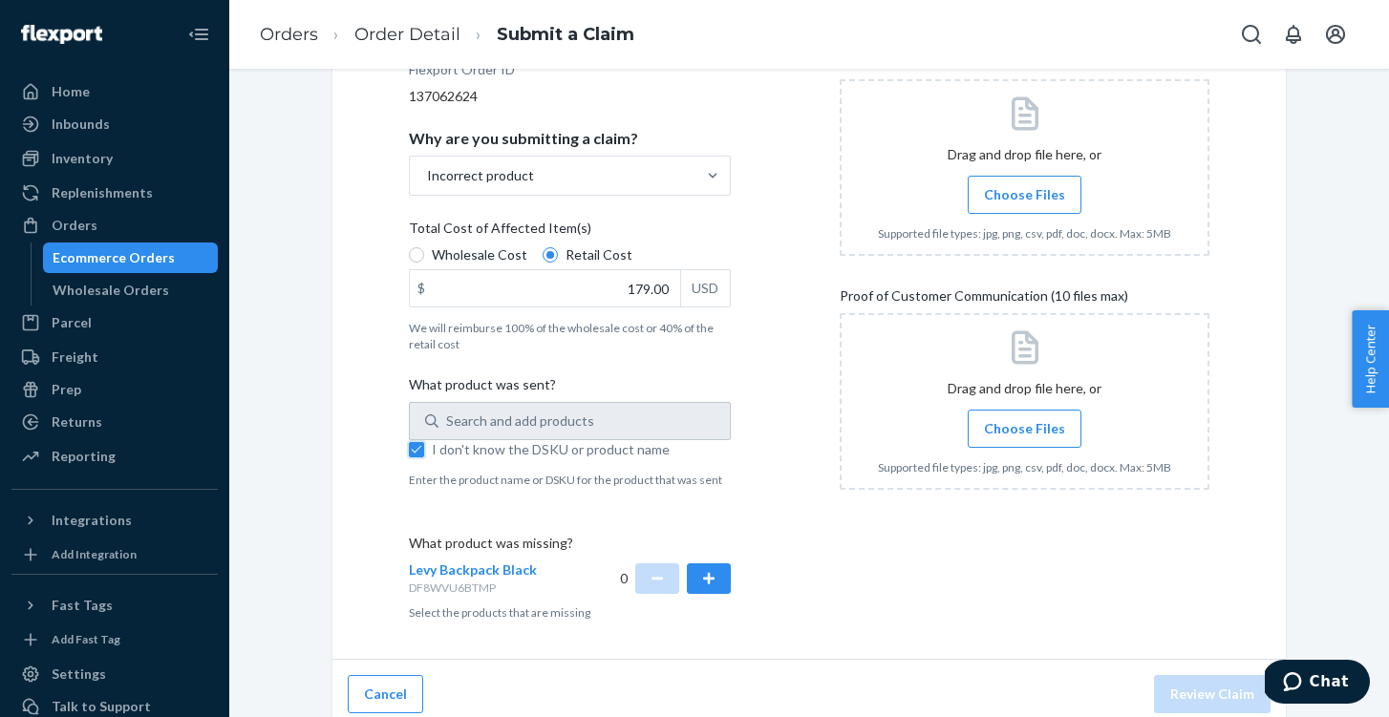
scroll to position [318, 0]
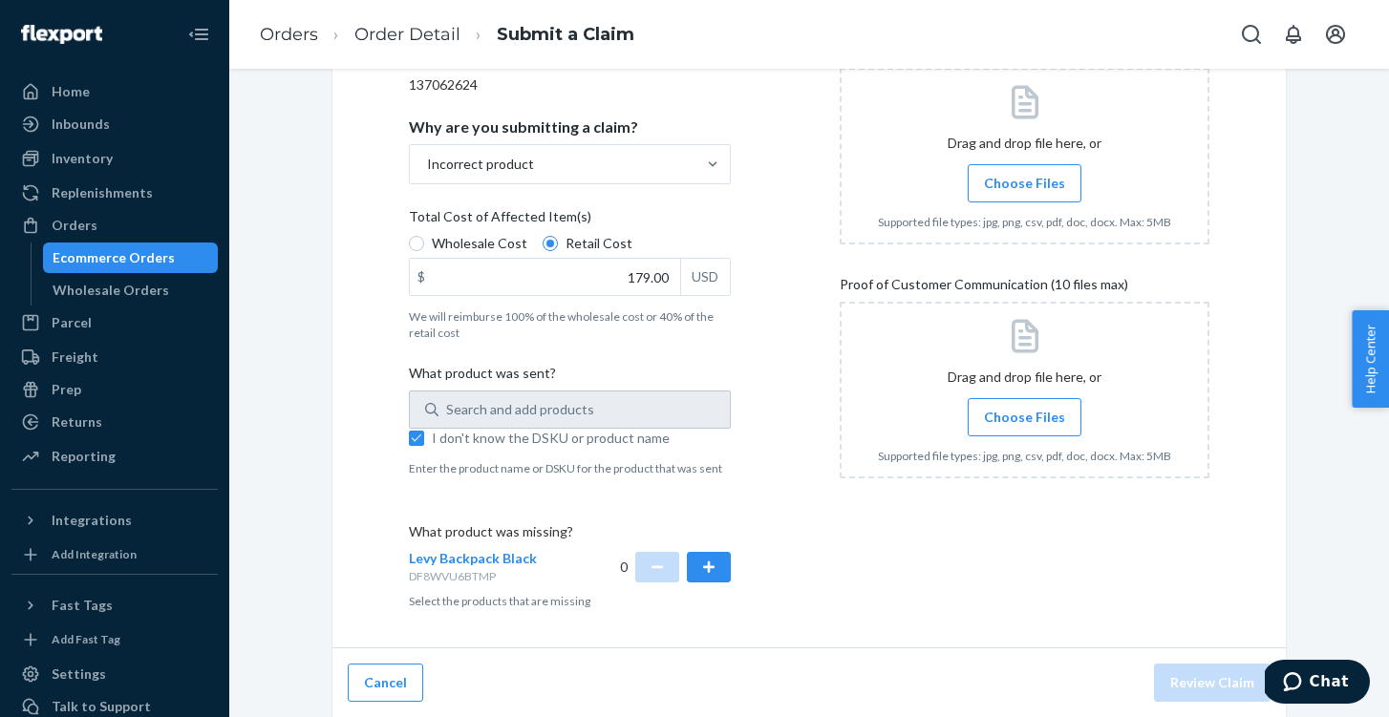
click at [731, 579] on div "Details Flexport Order ID 137062624 Why are you submitting a claim? Incorrect p…" at bounding box center [594, 304] width 370 height 631
click at [723, 572] on button "button" at bounding box center [709, 567] width 44 height 31
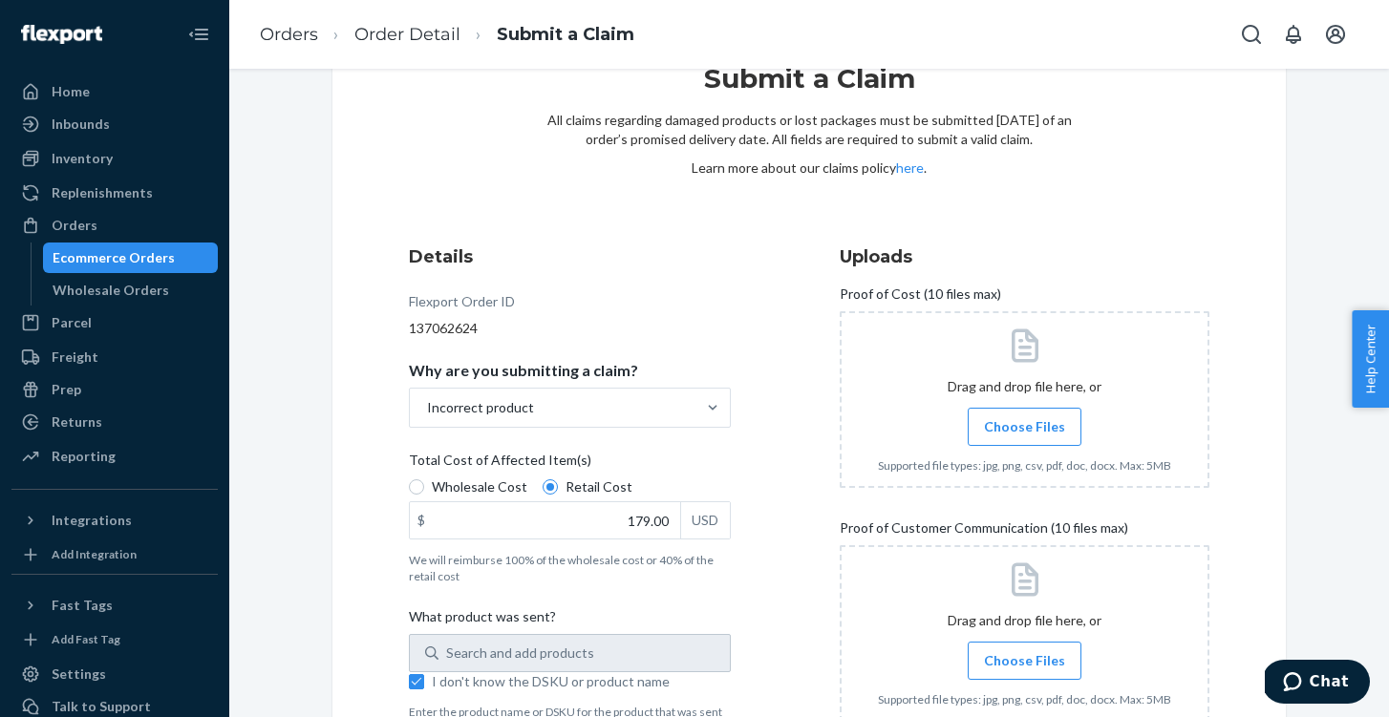
scroll to position [0, 0]
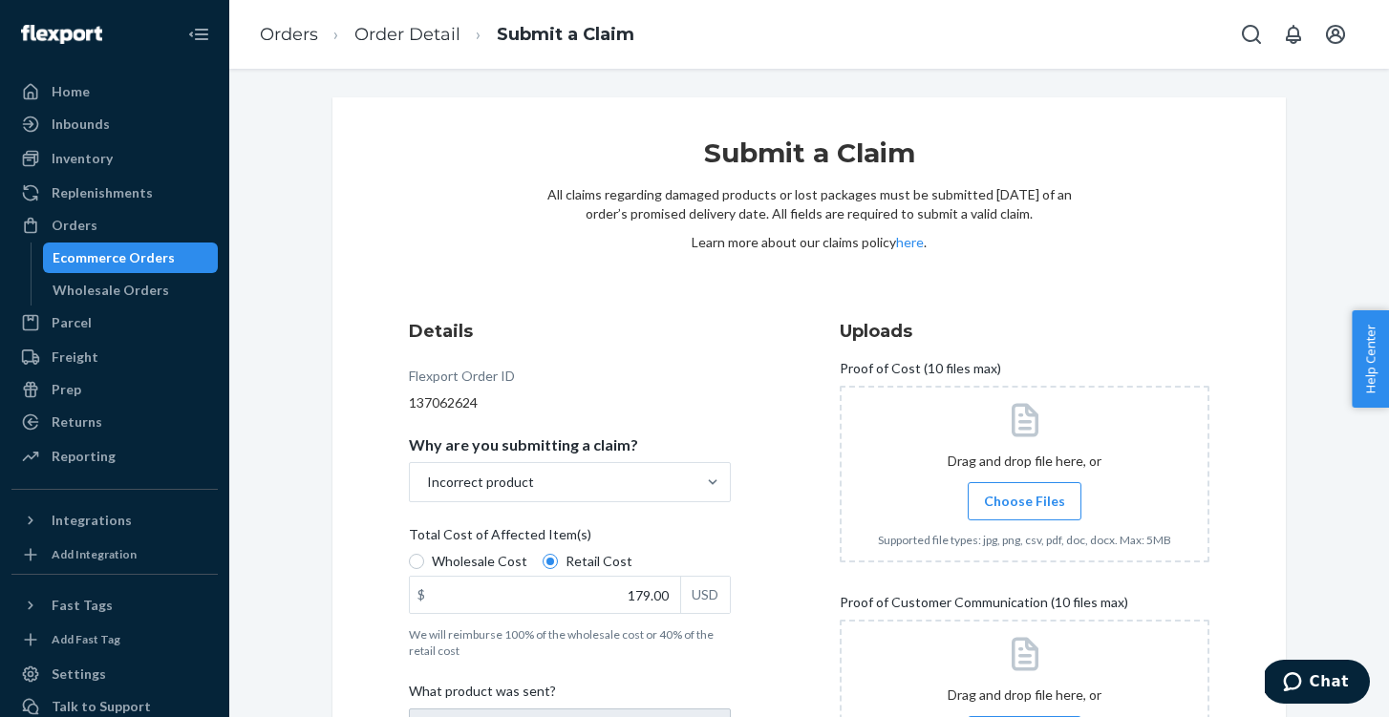
click at [1029, 507] on span "Choose Files" at bounding box center [1024, 501] width 81 height 19
click at [1025, 507] on input "Choose Files" at bounding box center [1024, 501] width 1 height 21
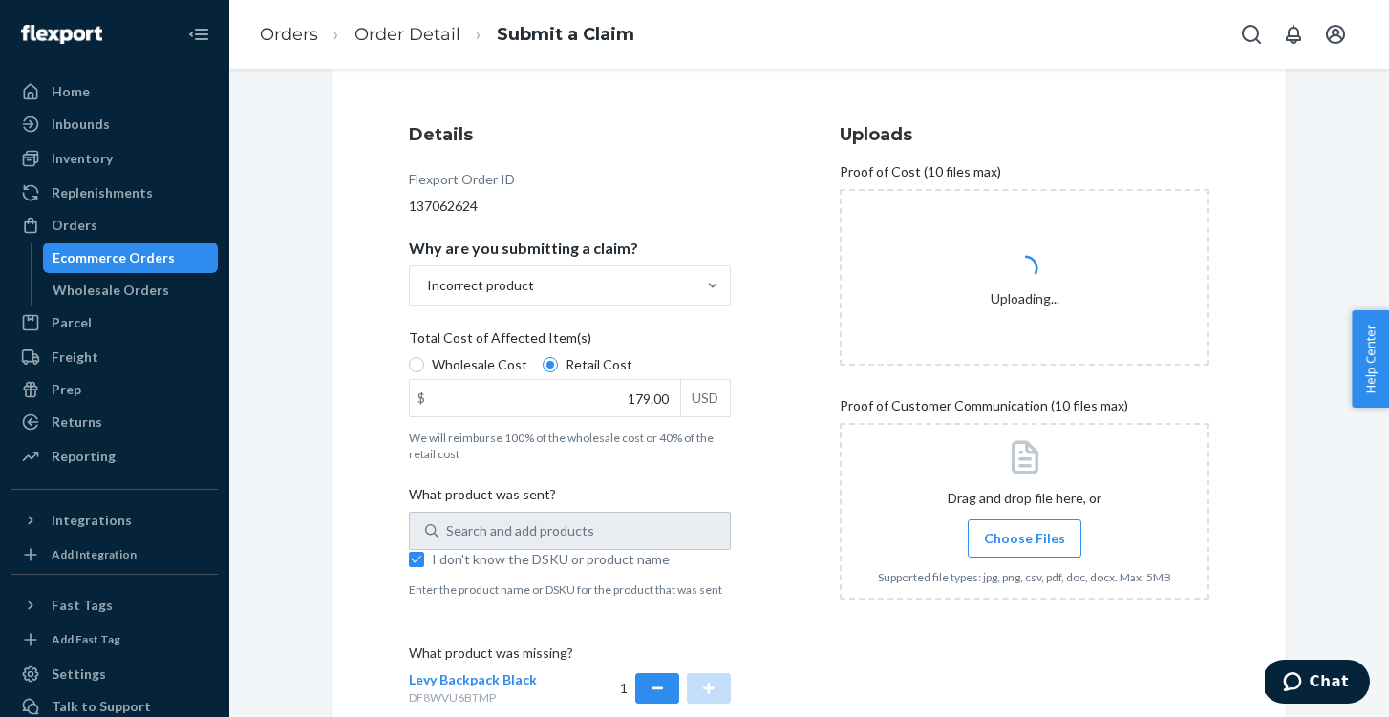
scroll to position [318, 0]
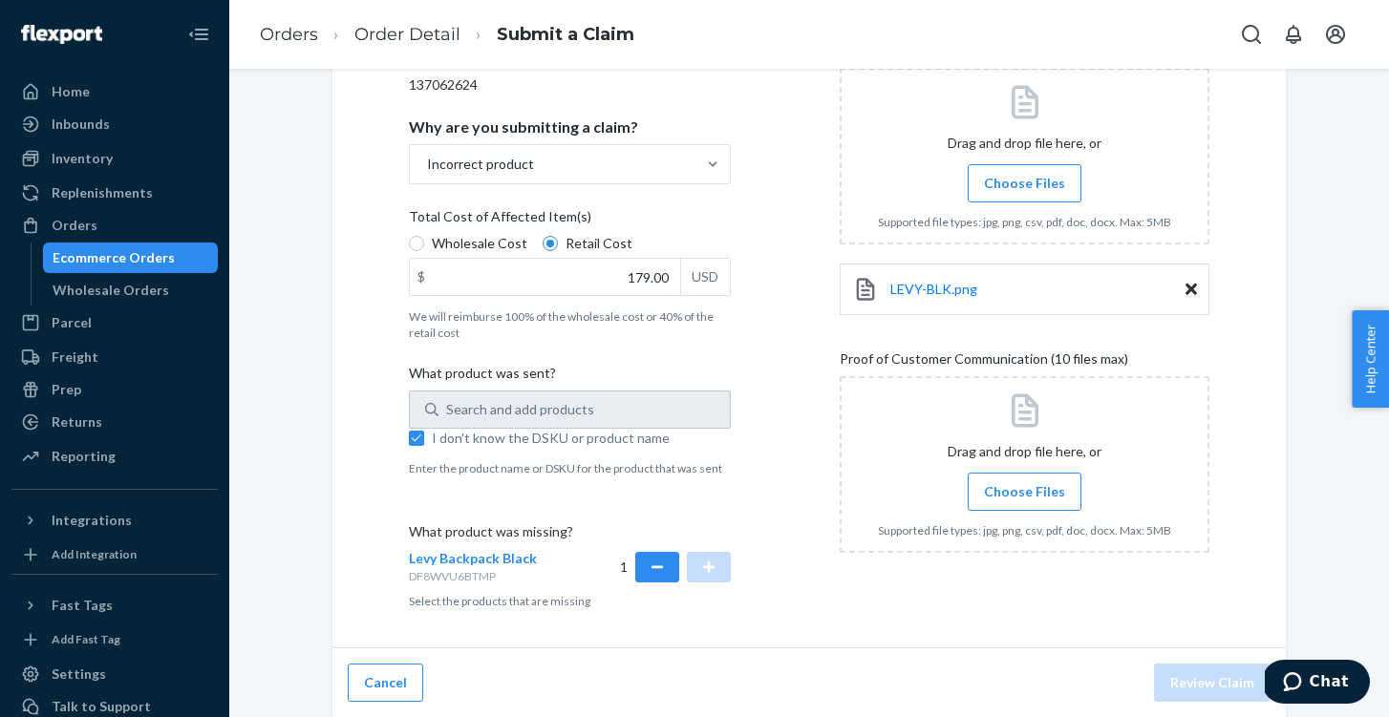
click at [1028, 490] on span "Choose Files" at bounding box center [1024, 491] width 81 height 19
click at [1025, 490] on input "Choose Files" at bounding box center [1024, 491] width 1 height 21
click at [1006, 478] on label "Choose Files" at bounding box center [1024, 492] width 114 height 38
click at [1024, 481] on input "Choose Files" at bounding box center [1024, 491] width 1 height 21
click at [1058, 480] on label "Choose Files" at bounding box center [1024, 492] width 114 height 38
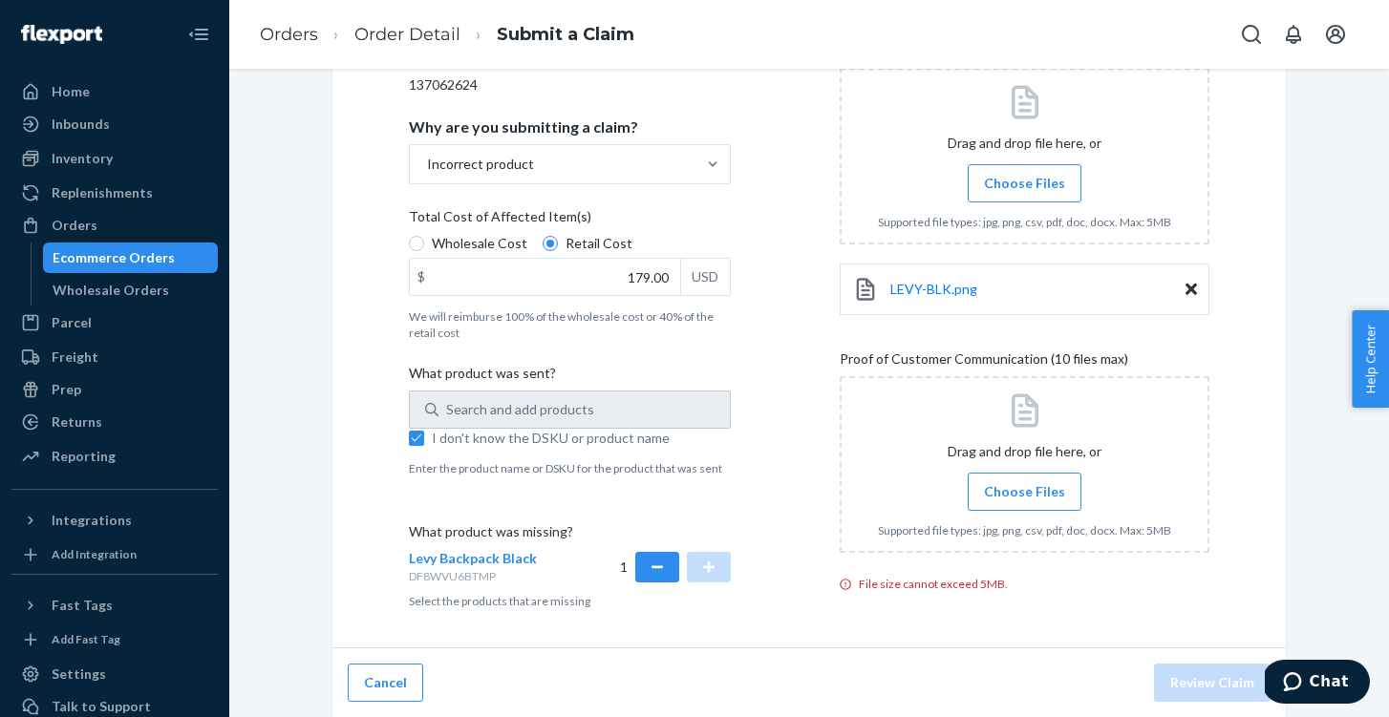
click at [1025, 481] on input "Choose Files" at bounding box center [1024, 491] width 1 height 21
click at [1029, 484] on span "Choose Files" at bounding box center [1024, 493] width 81 height 19
click at [1025, 484] on input "Choose Files" at bounding box center [1024, 493] width 1 height 21
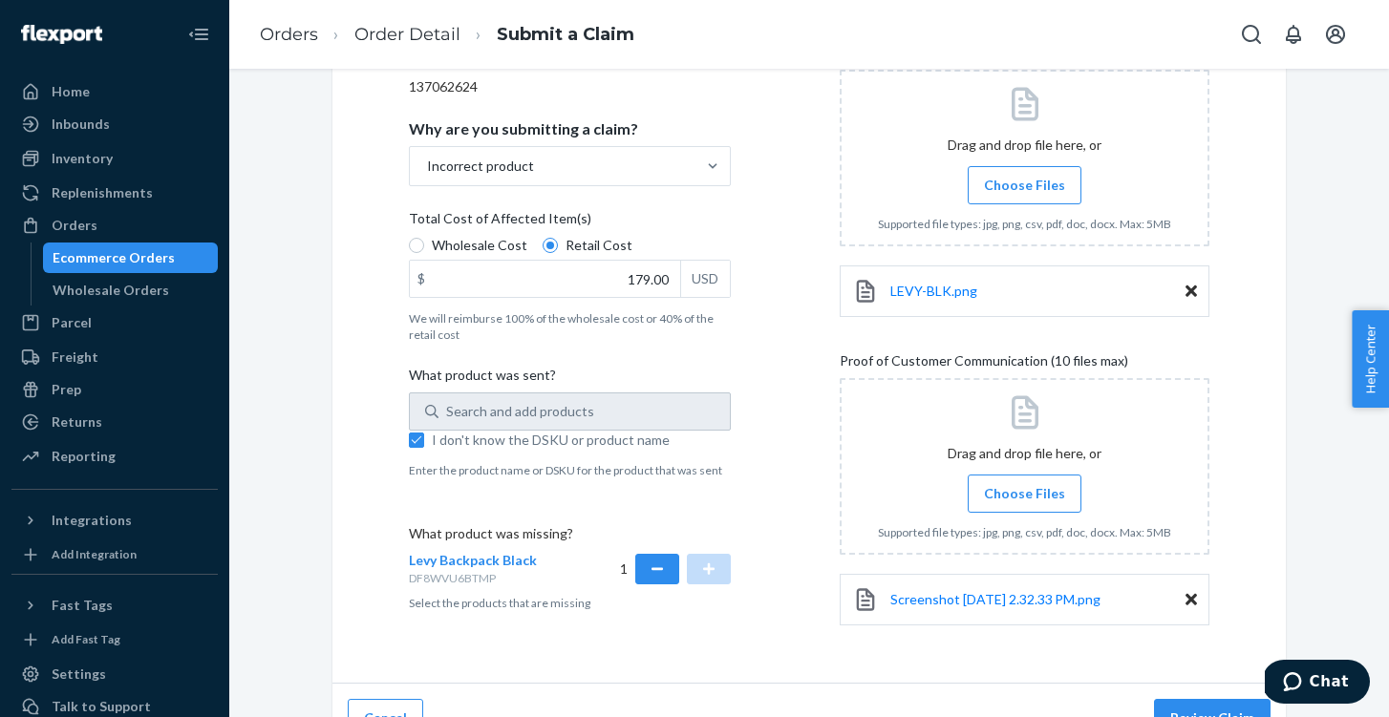
scroll to position [352, 0]
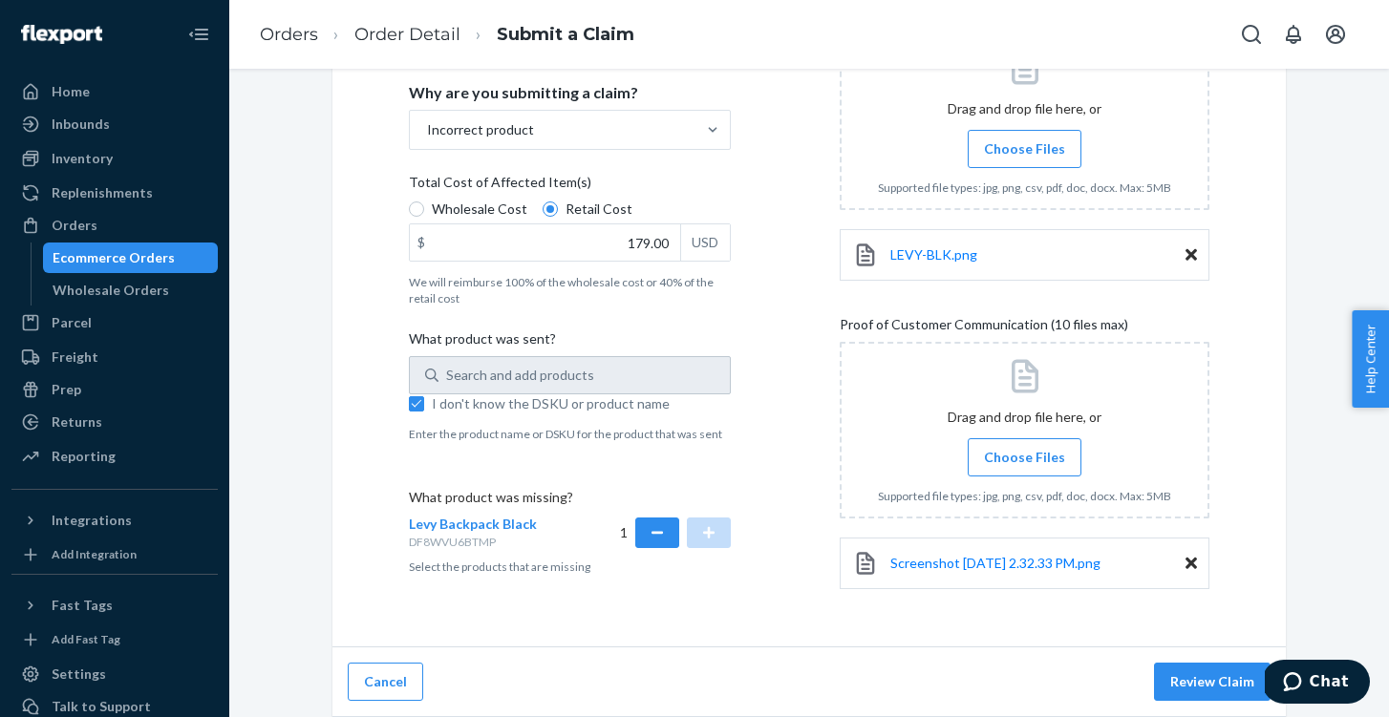
click at [1198, 556] on div "Screenshot [DATE] 2.32.33 PM.png" at bounding box center [1024, 564] width 370 height 52
click at [1191, 561] on icon at bounding box center [1190, 563] width 11 height 11
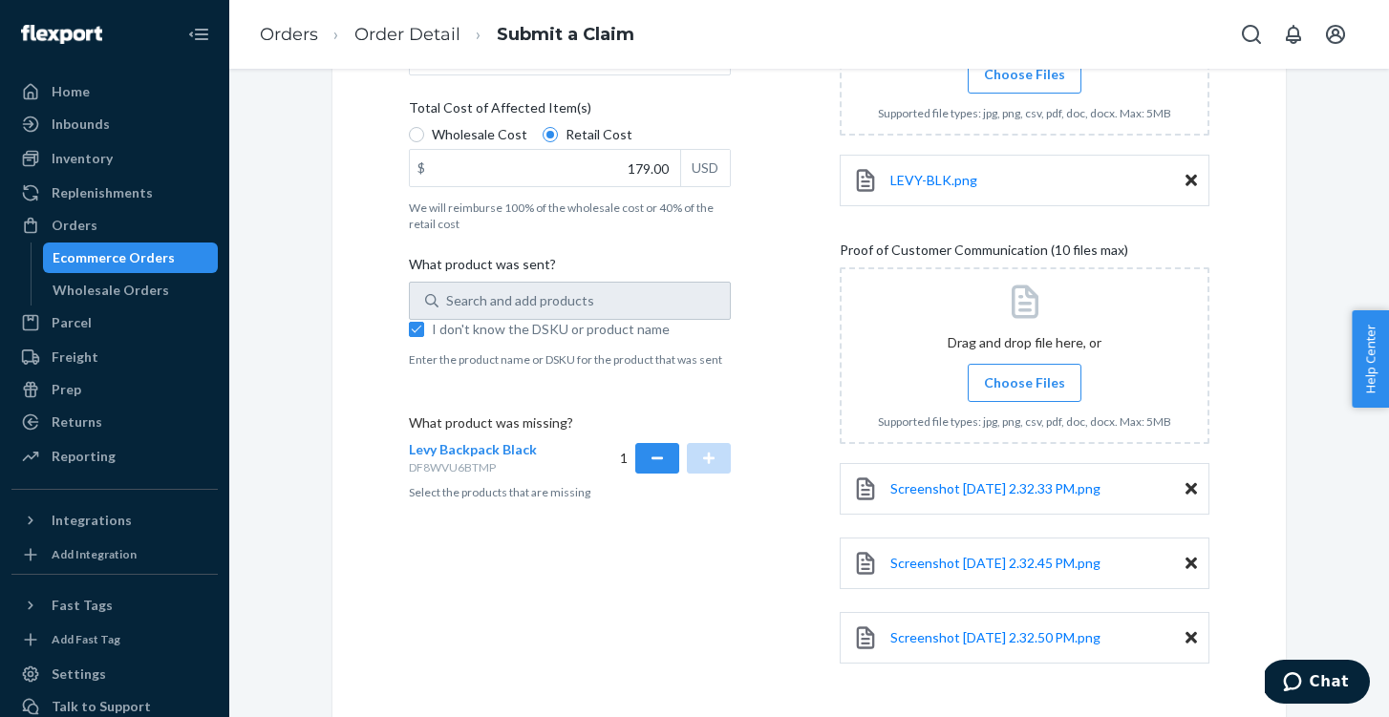
scroll to position [501, 0]
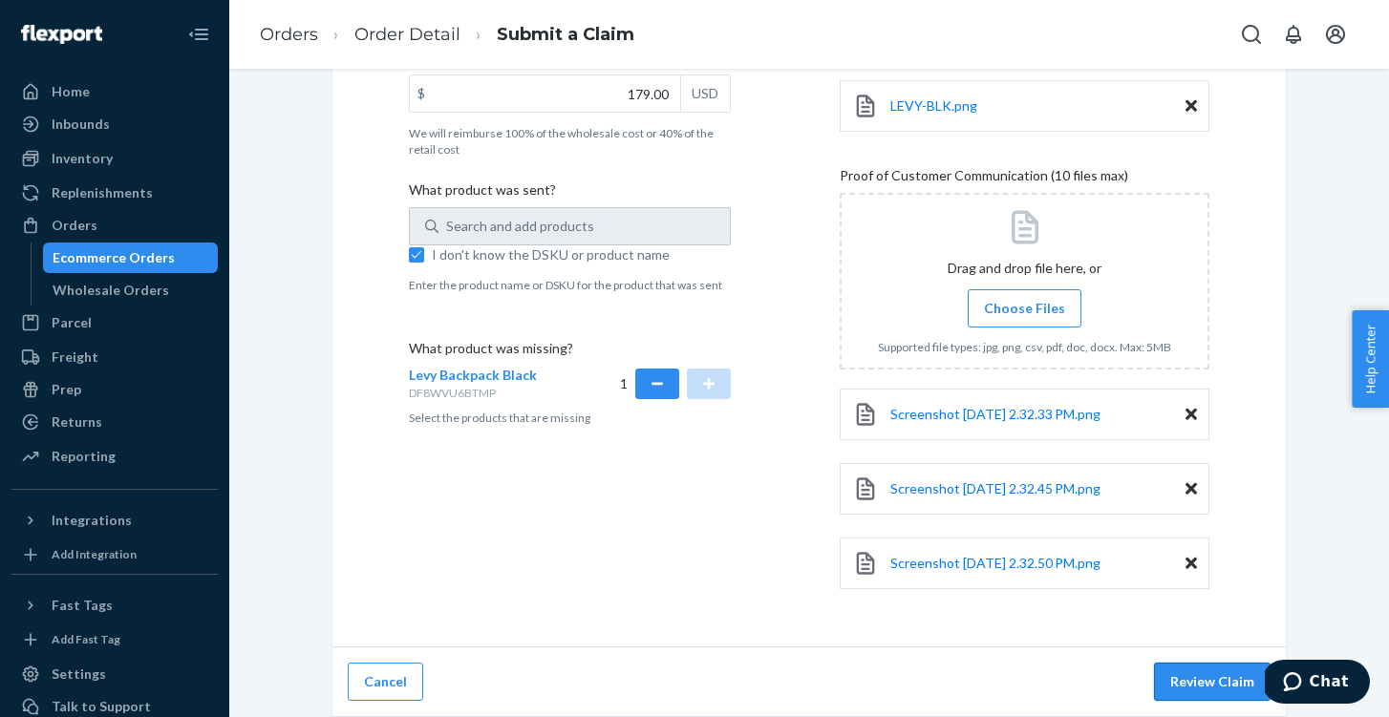
click at [1204, 685] on button "Review Claim" at bounding box center [1212, 682] width 117 height 38
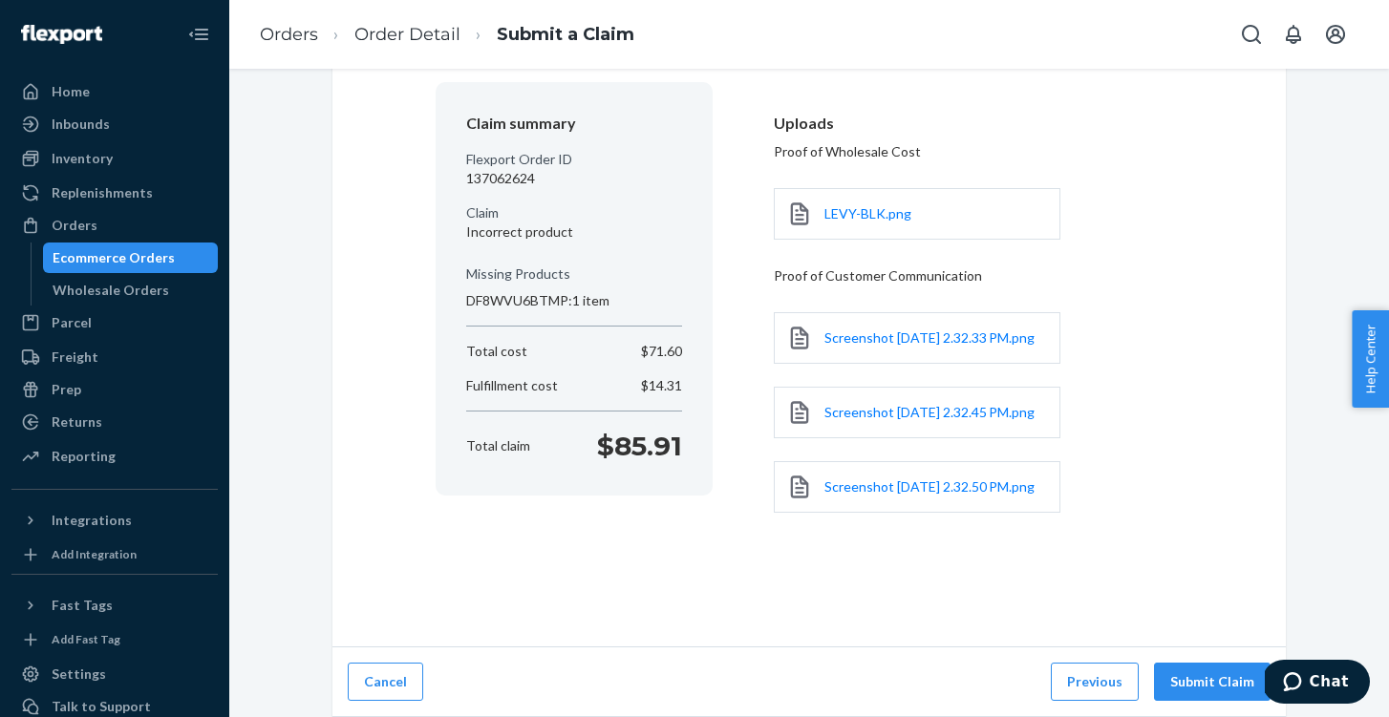
scroll to position [183, 0]
click at [1204, 685] on button "Submit Claim" at bounding box center [1212, 682] width 117 height 38
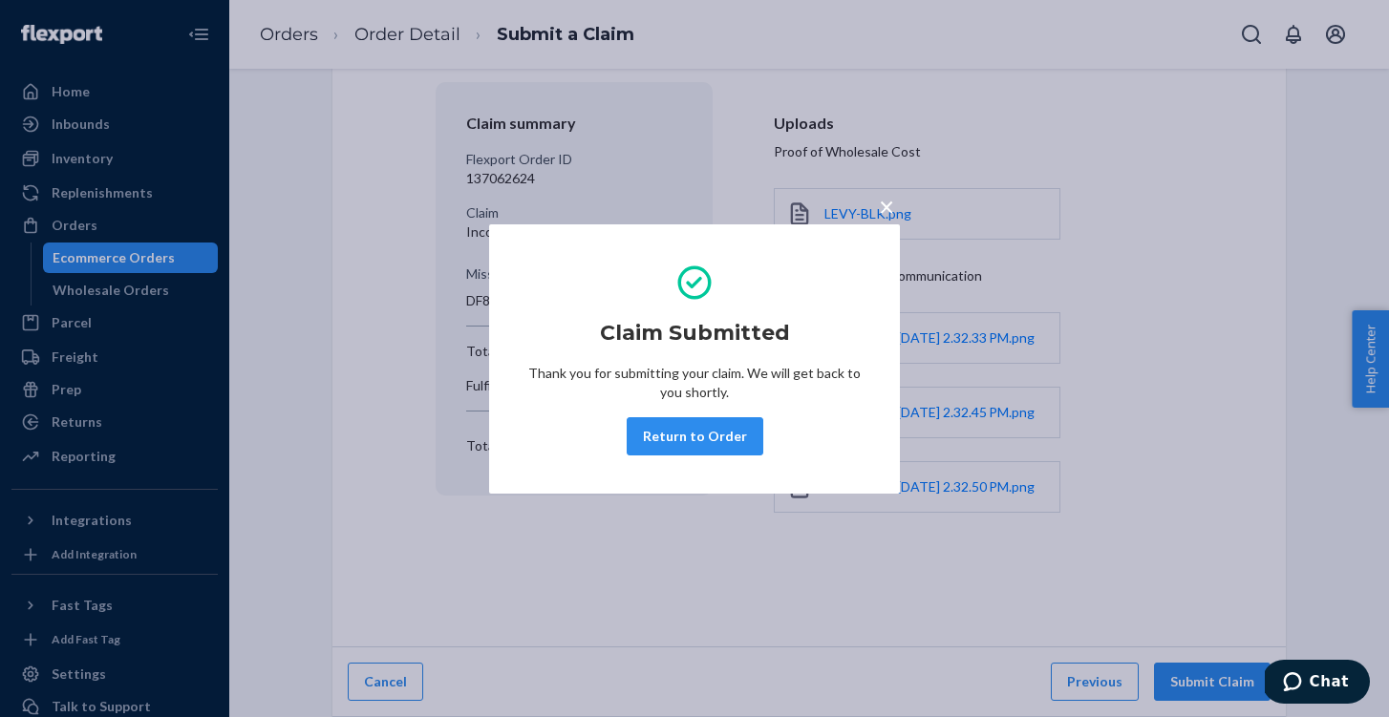
click at [885, 206] on span "×" at bounding box center [886, 206] width 15 height 32
